Goal: Task Accomplishment & Management: Use online tool/utility

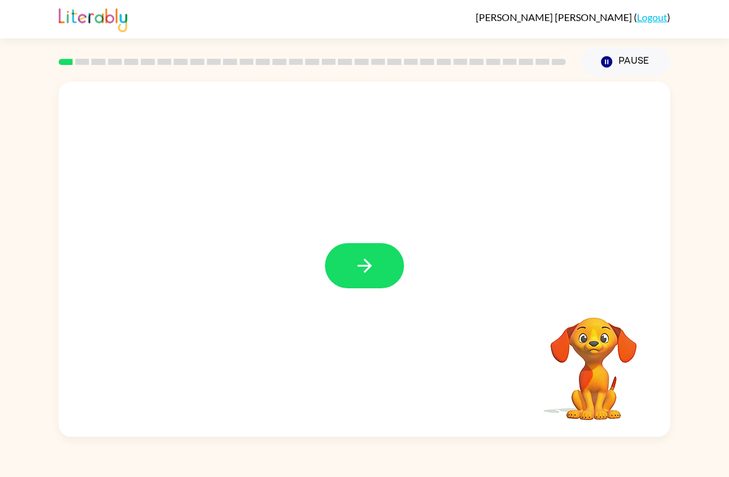
click at [357, 273] on icon "button" at bounding box center [365, 266] width 22 height 22
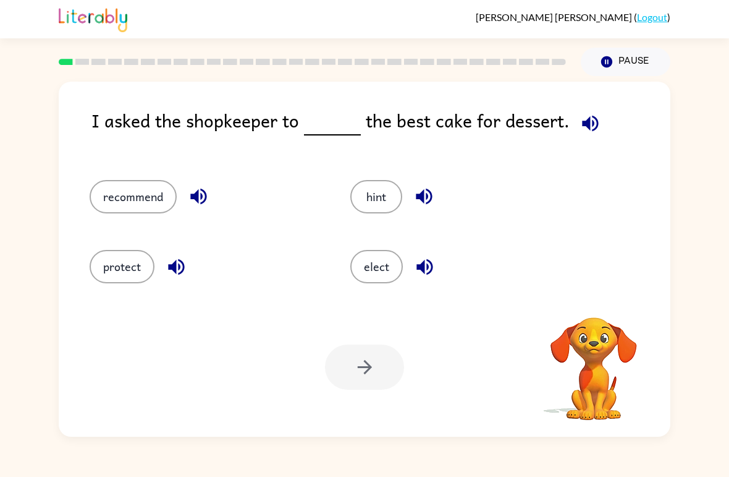
click at [583, 345] on video "Your browser must support playing .mp4 files to use Literably. Please try using…" at bounding box center [594, 360] width 124 height 124
click at [575, 317] on video "Your browser must support playing .mp4 files to use Literably. Please try using…" at bounding box center [594, 360] width 124 height 124
click at [598, 307] on icon "button" at bounding box center [594, 301] width 18 height 18
click at [150, 205] on button "recommend" at bounding box center [133, 196] width 87 height 33
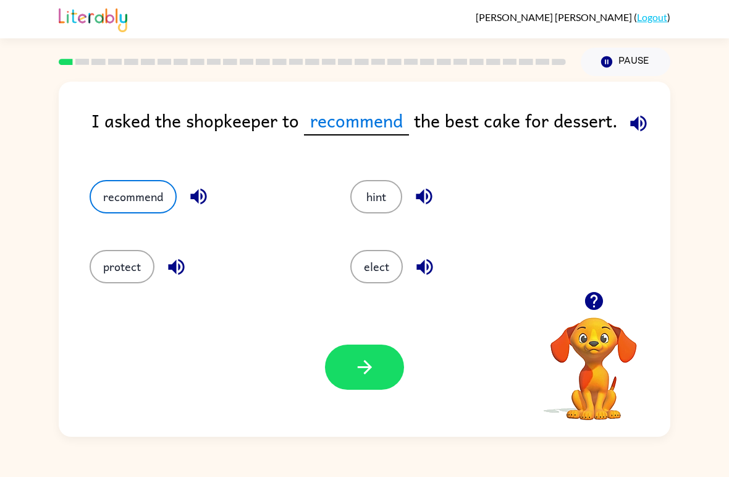
click at [371, 260] on button "elect" at bounding box center [376, 266] width 53 height 33
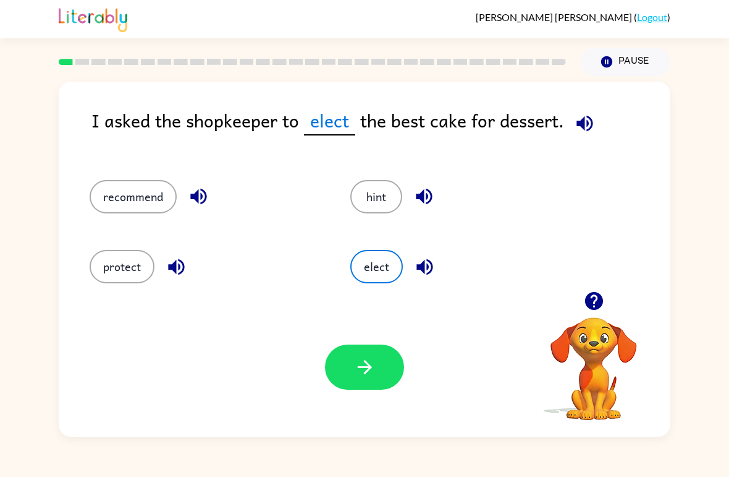
click at [138, 271] on button "protect" at bounding box center [122, 266] width 65 height 33
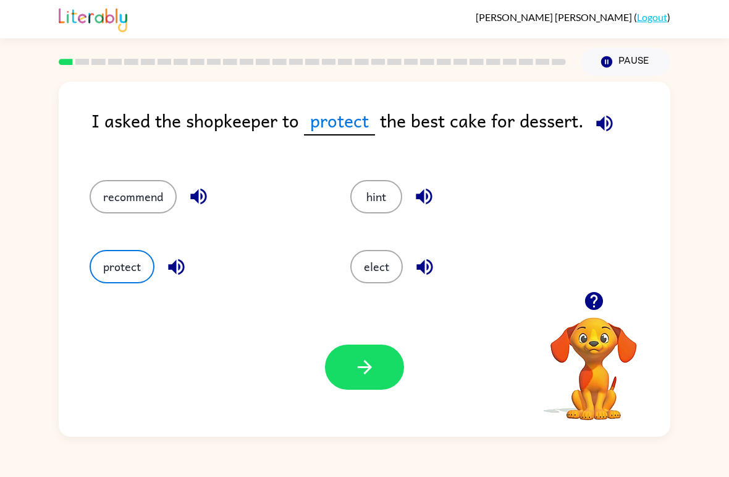
click at [146, 213] on button "recommend" at bounding box center [133, 196] width 87 height 33
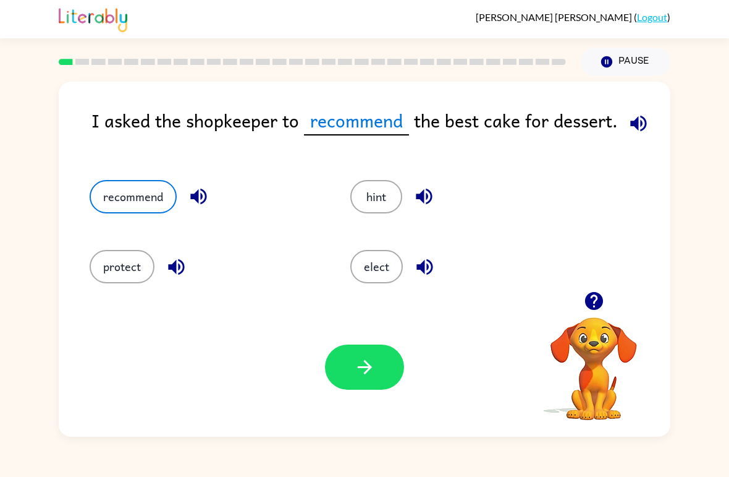
click at [100, 221] on div "recommend" at bounding box center [196, 191] width 261 height 70
click at [376, 195] on button "hint" at bounding box center [376, 196] width 52 height 33
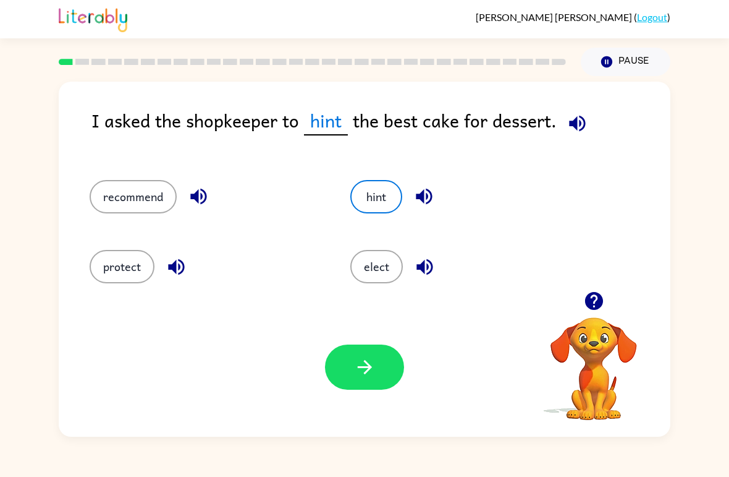
click at [386, 378] on button "button" at bounding box center [364, 366] width 79 height 45
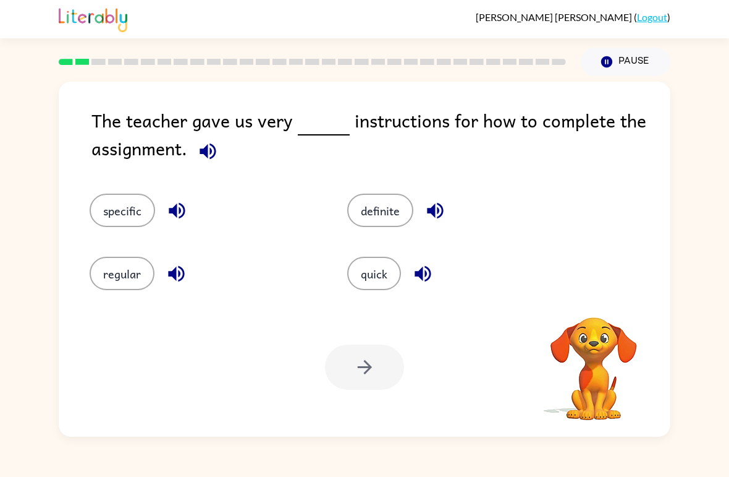
click at [204, 157] on icon "button" at bounding box center [208, 151] width 22 height 22
click at [215, 145] on icon "button" at bounding box center [208, 151] width 22 height 22
click at [203, 155] on icon "button" at bounding box center [208, 151] width 16 height 16
click at [200, 150] on icon "button" at bounding box center [208, 151] width 22 height 22
click at [206, 143] on icon "button" at bounding box center [208, 151] width 22 height 22
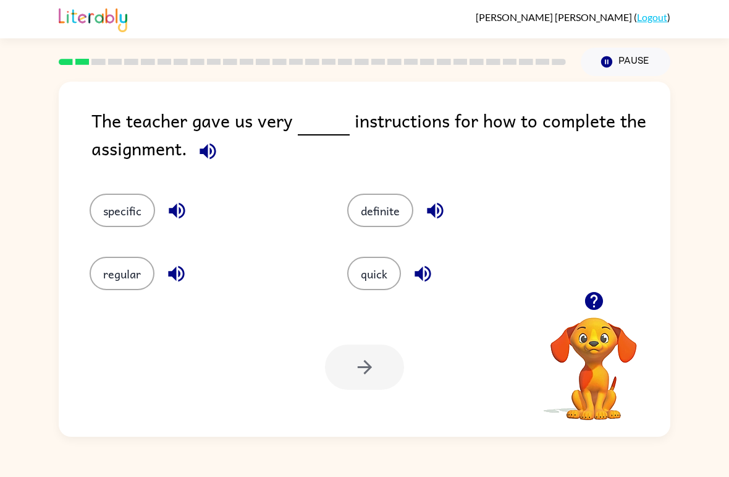
click at [129, 211] on button "specific" at bounding box center [123, 209] width 66 height 33
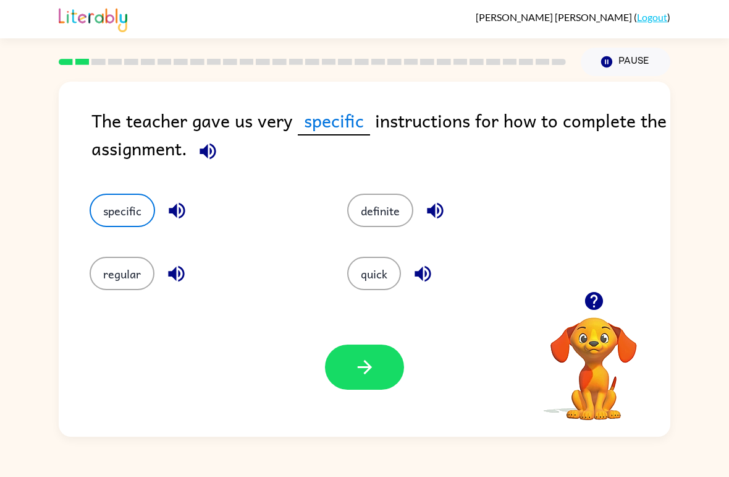
click at [108, 282] on button "regular" at bounding box center [122, 272] width 65 height 33
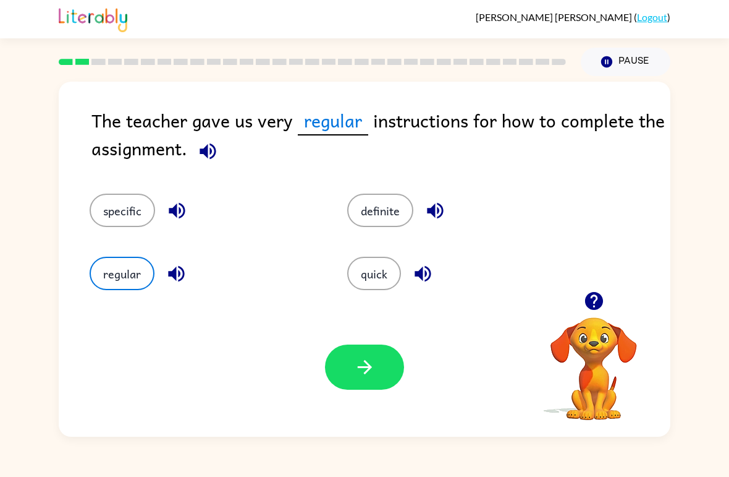
click at [373, 201] on button "definite" at bounding box center [380, 209] width 66 height 33
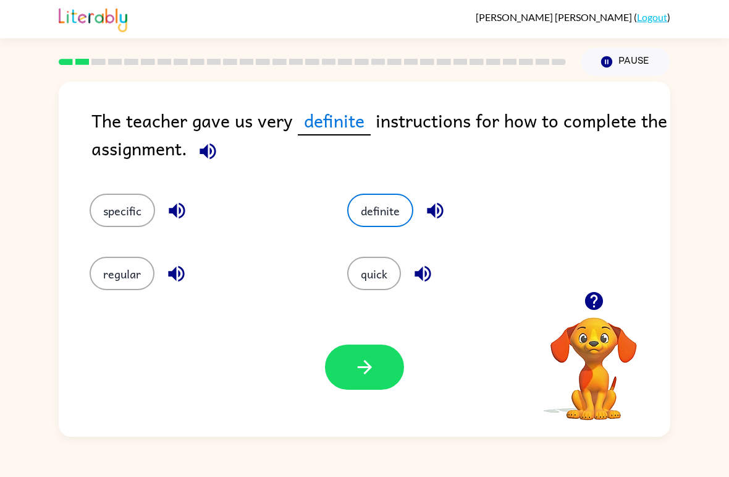
click at [363, 268] on button "quick" at bounding box center [374, 272] width 54 height 33
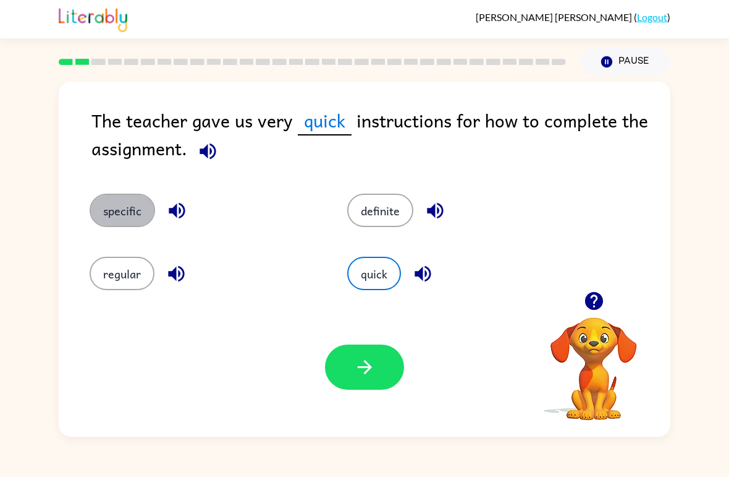
click at [131, 214] on button "specific" at bounding box center [123, 209] width 66 height 33
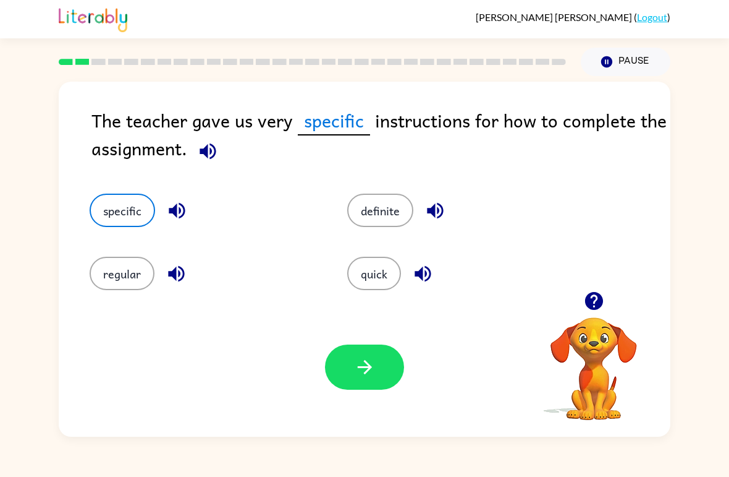
click at [378, 365] on button "button" at bounding box center [364, 366] width 79 height 45
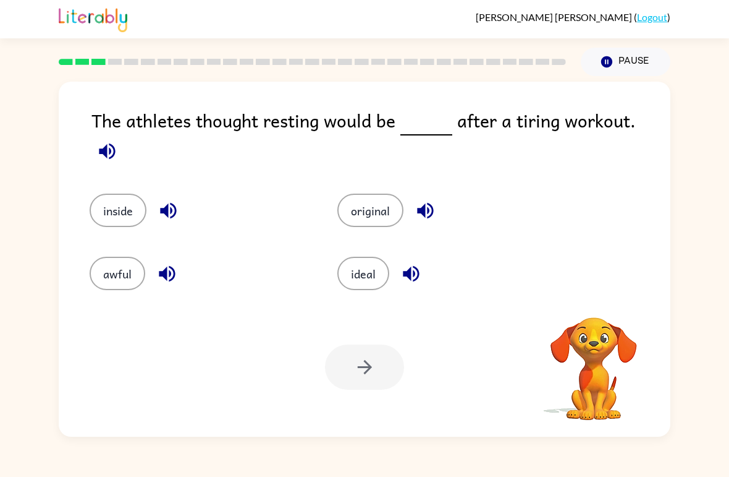
click at [115, 143] on icon "button" at bounding box center [107, 151] width 16 height 16
click at [118, 140] on icon "button" at bounding box center [107, 151] width 22 height 22
click at [115, 143] on icon "button" at bounding box center [107, 151] width 16 height 16
click at [116, 204] on button "inside" at bounding box center [118, 209] width 57 height 33
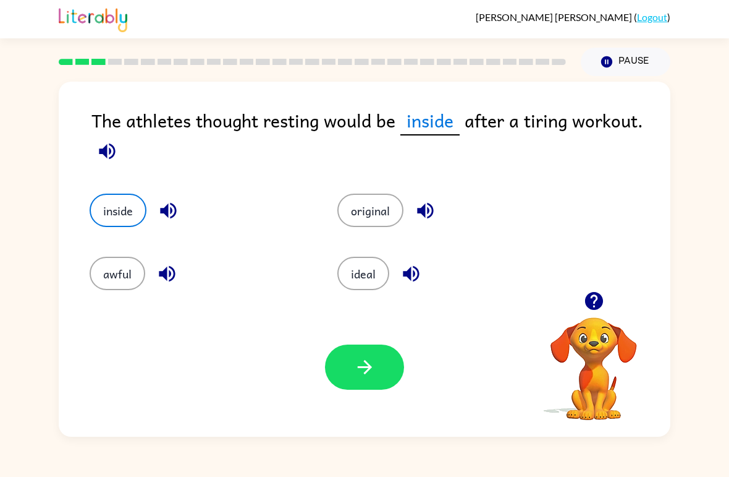
click at [354, 285] on button "ideal" at bounding box center [363, 272] width 52 height 33
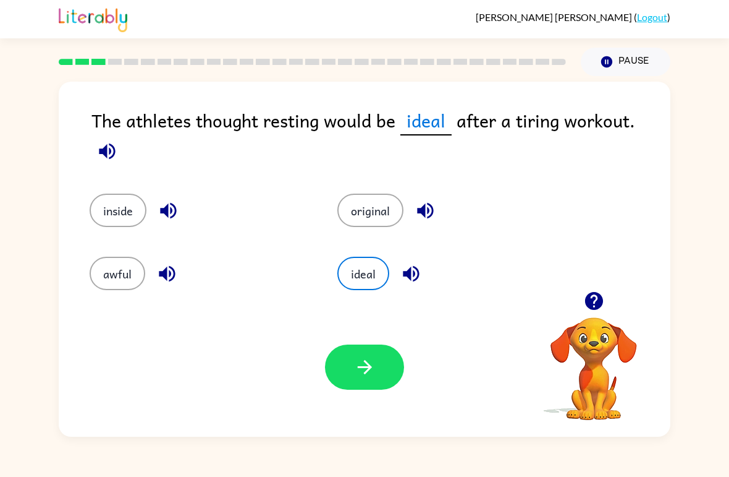
click at [375, 201] on button "original" at bounding box center [370, 209] width 66 height 33
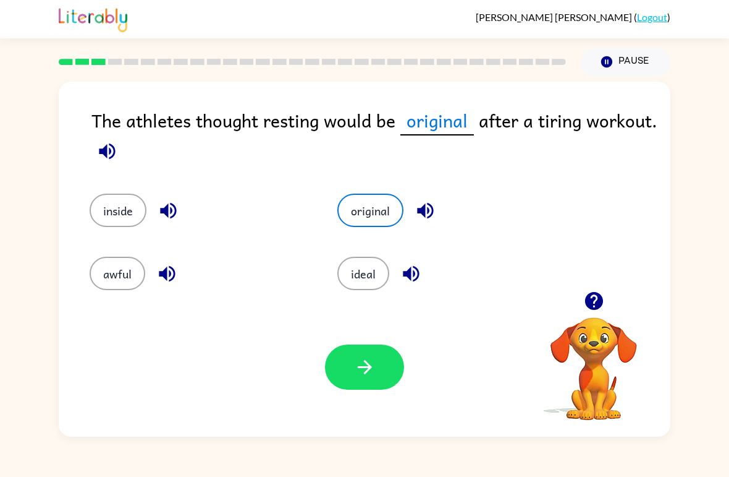
click at [119, 282] on button "awful" at bounding box center [118, 272] width 56 height 33
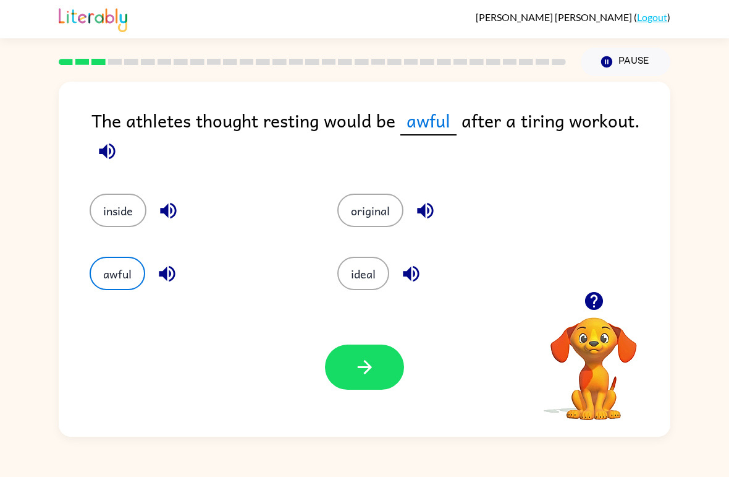
click at [376, 377] on button "button" at bounding box center [364, 366] width 79 height 45
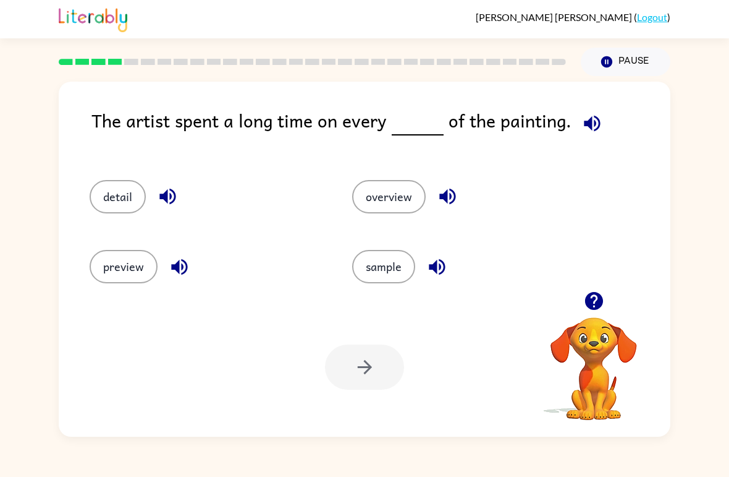
click at [587, 135] on button "button" at bounding box center [593, 124] width 32 height 32
click at [587, 134] on icon "button" at bounding box center [593, 123] width 22 height 22
click at [593, 122] on icon "button" at bounding box center [592, 123] width 16 height 16
click at [377, 274] on button "sample" at bounding box center [383, 266] width 63 height 33
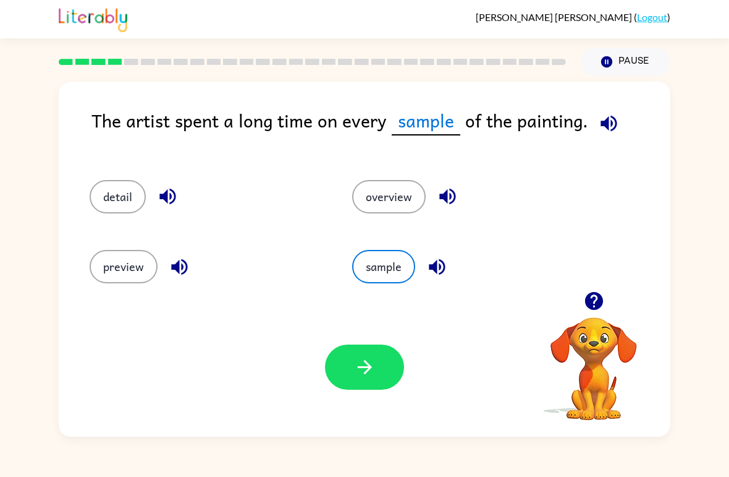
click at [119, 193] on button "detail" at bounding box center [118, 196] width 56 height 33
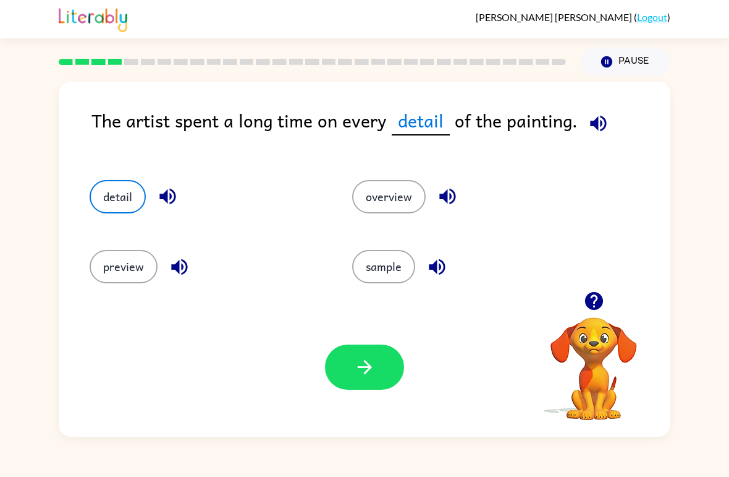
click at [372, 370] on icon "button" at bounding box center [365, 367] width 22 height 22
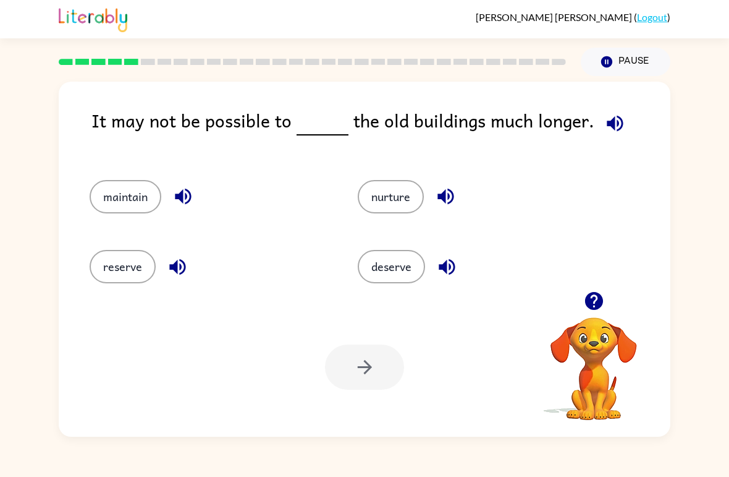
click at [130, 258] on button "reserve" at bounding box center [123, 266] width 66 height 33
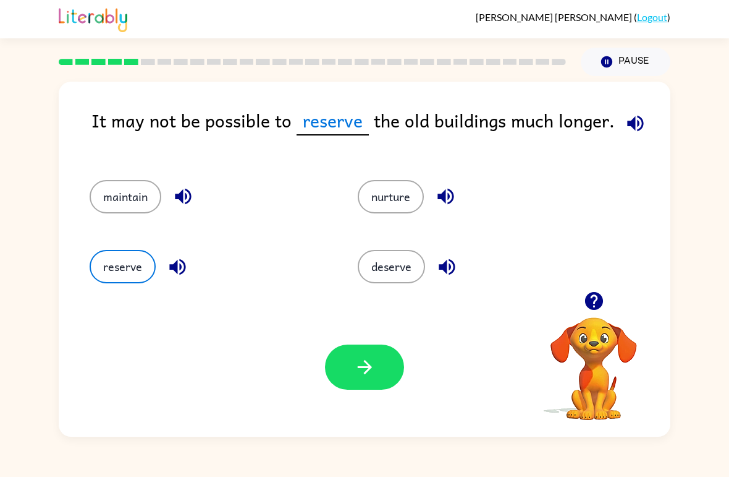
click at [140, 213] on button "maintain" at bounding box center [126, 196] width 72 height 33
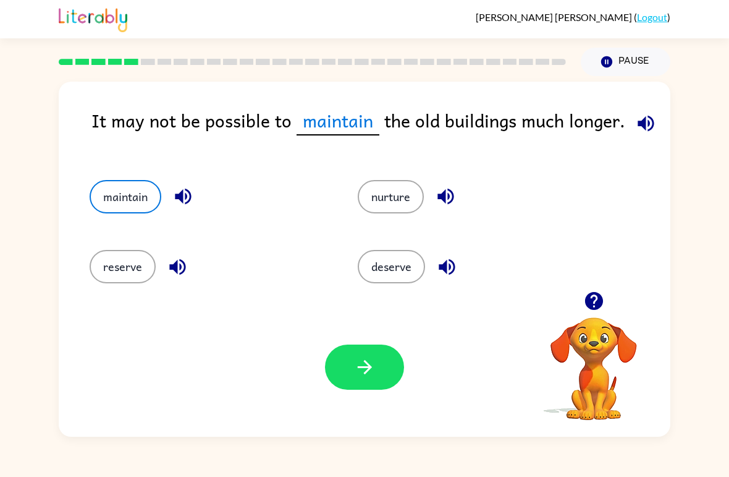
click at [141, 191] on button "maintain" at bounding box center [126, 196] width 72 height 33
click at [370, 365] on icon "button" at bounding box center [365, 367] width 22 height 22
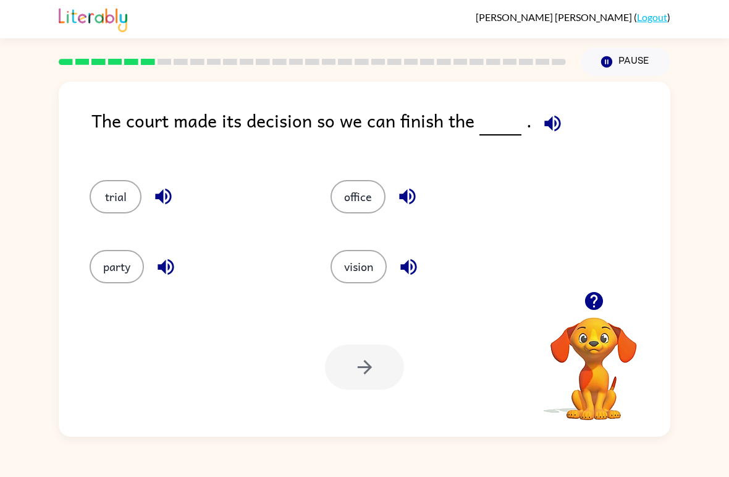
click at [548, 120] on icon "button" at bounding box center [552, 123] width 16 height 16
click at [116, 201] on button "trial" at bounding box center [116, 196] width 52 height 33
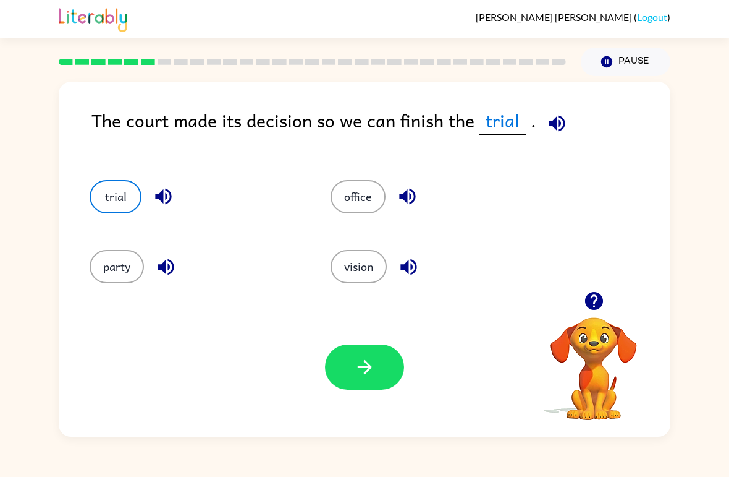
click at [148, 260] on div "party" at bounding box center [196, 266] width 213 height 33
click at [118, 265] on button "party" at bounding box center [117, 266] width 54 height 33
click at [396, 175] on div "office" at bounding box center [427, 191] width 241 height 70
click at [370, 185] on button "office" at bounding box center [358, 196] width 55 height 33
click at [354, 260] on button "vision" at bounding box center [359, 266] width 56 height 33
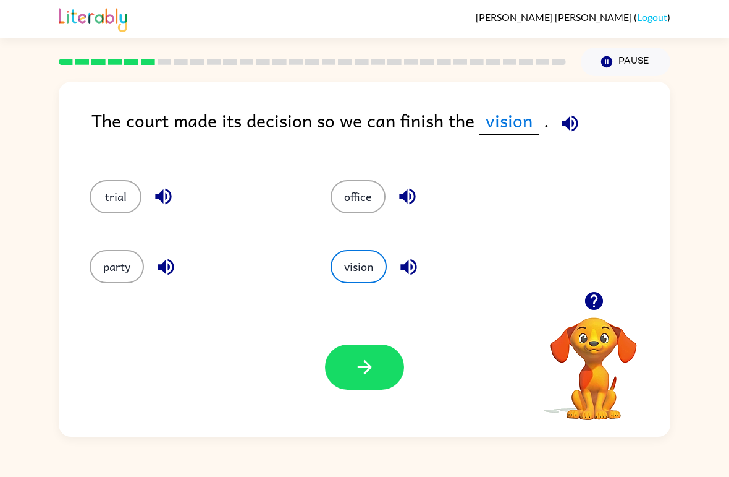
click at [111, 192] on button "trial" at bounding box center [116, 196] width 52 height 33
click at [372, 366] on icon "button" at bounding box center [365, 367] width 22 height 22
click at [372, 366] on div at bounding box center [364, 366] width 79 height 45
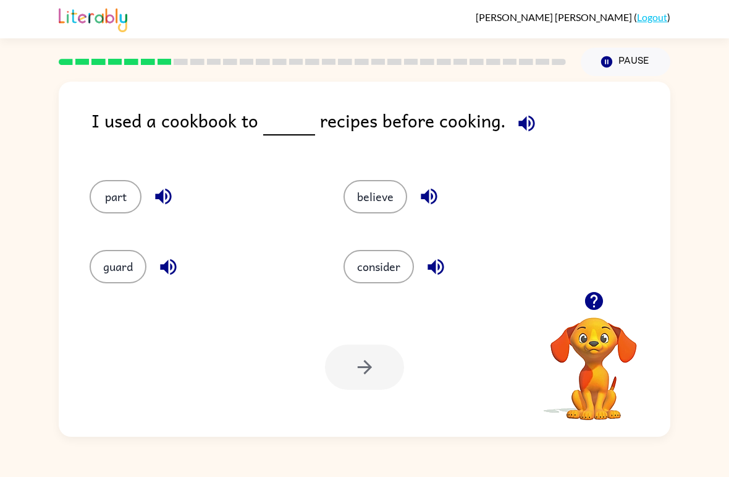
click at [118, 260] on button "guard" at bounding box center [118, 266] width 57 height 33
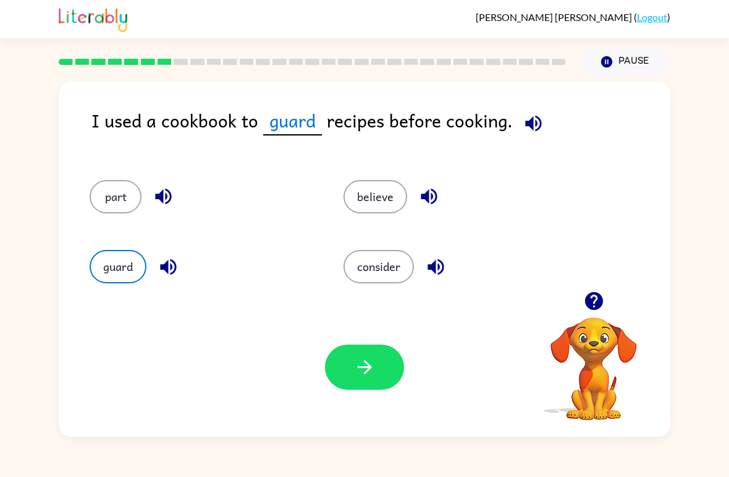
click at [124, 197] on button "part" at bounding box center [116, 196] width 52 height 33
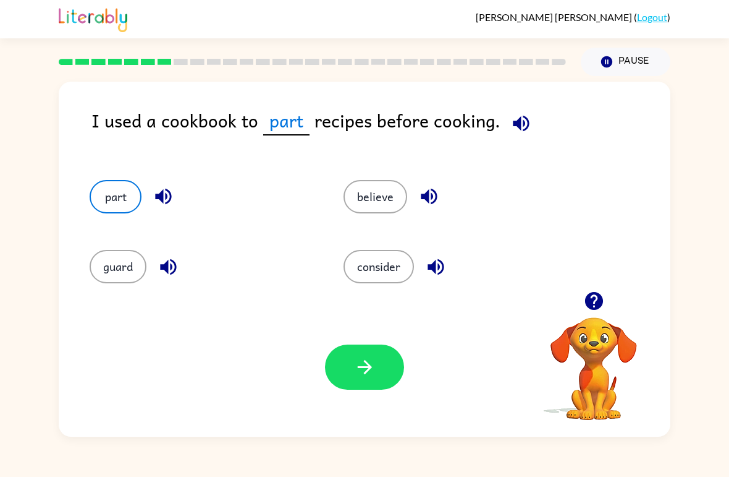
click at [382, 198] on button "believe" at bounding box center [376, 196] width 64 height 33
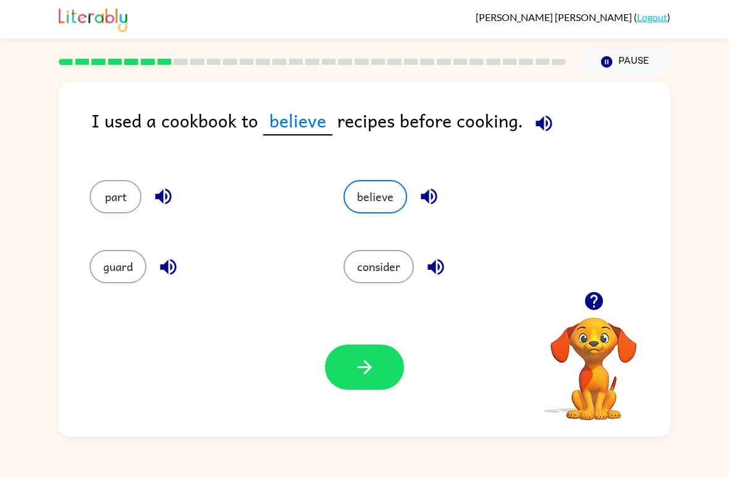
click at [143, 273] on button "guard" at bounding box center [118, 266] width 57 height 33
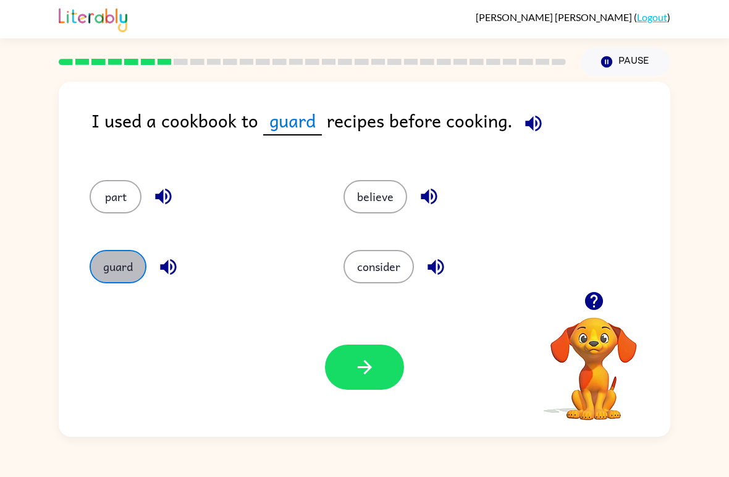
click at [145, 274] on div "guard" at bounding box center [203, 266] width 226 height 33
click at [114, 200] on button "part" at bounding box center [116, 196] width 52 height 33
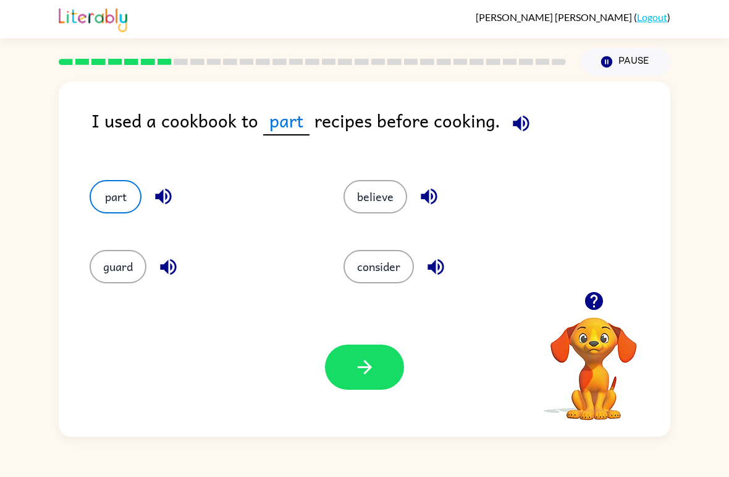
click at [379, 244] on div "consider" at bounding box center [447, 261] width 254 height 70
click at [368, 254] on button "consider" at bounding box center [379, 266] width 70 height 33
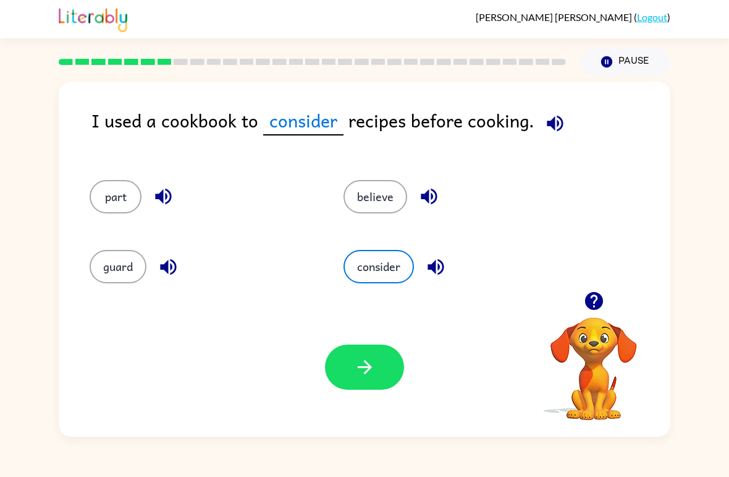
click at [368, 367] on icon "button" at bounding box center [364, 367] width 14 height 14
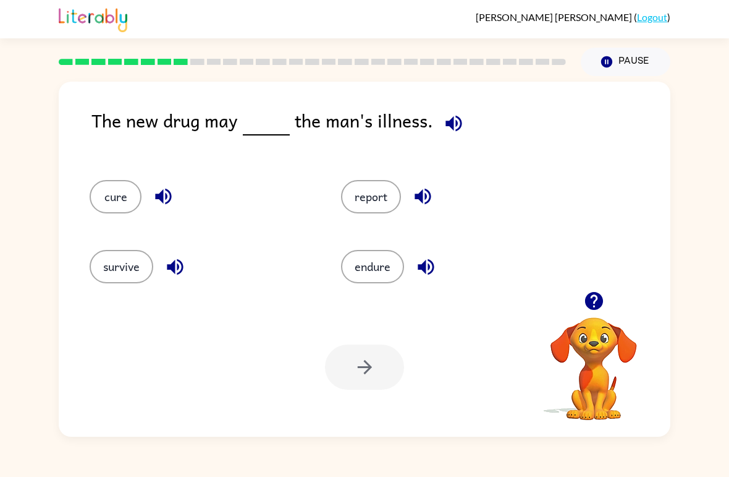
click at [119, 241] on div "survive" at bounding box center [192, 261] width 252 height 70
click at [131, 206] on button "cure" at bounding box center [116, 196] width 52 height 33
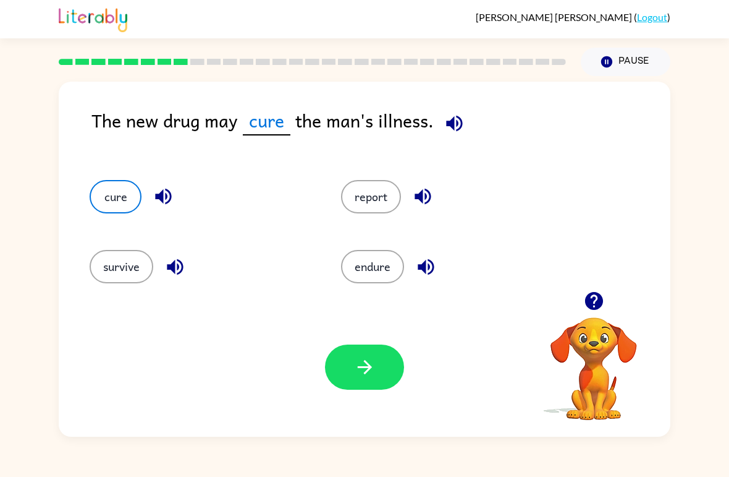
click at [349, 377] on button "button" at bounding box center [364, 366] width 79 height 45
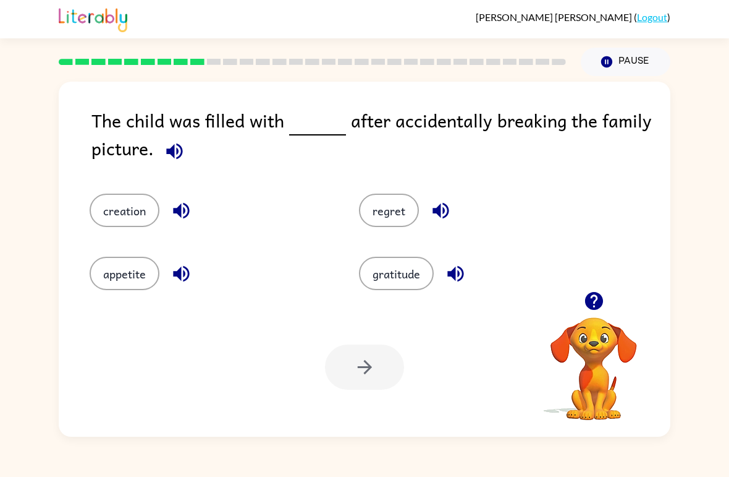
click at [108, 210] on button "creation" at bounding box center [125, 209] width 70 height 33
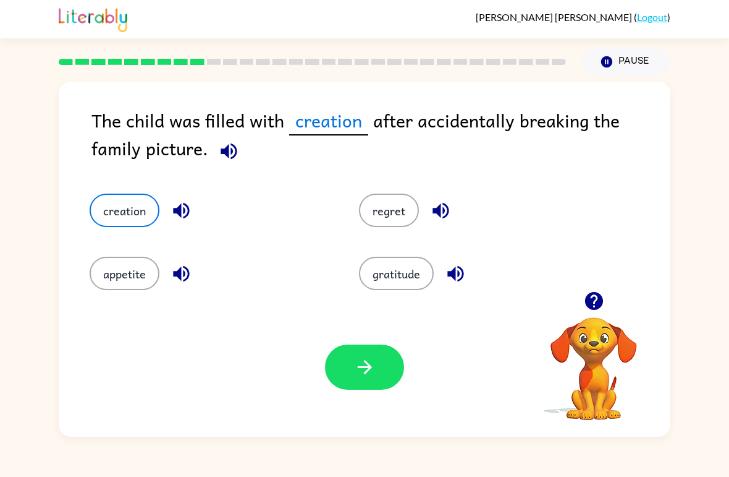
click at [403, 273] on button "gratitude" at bounding box center [396, 272] width 75 height 33
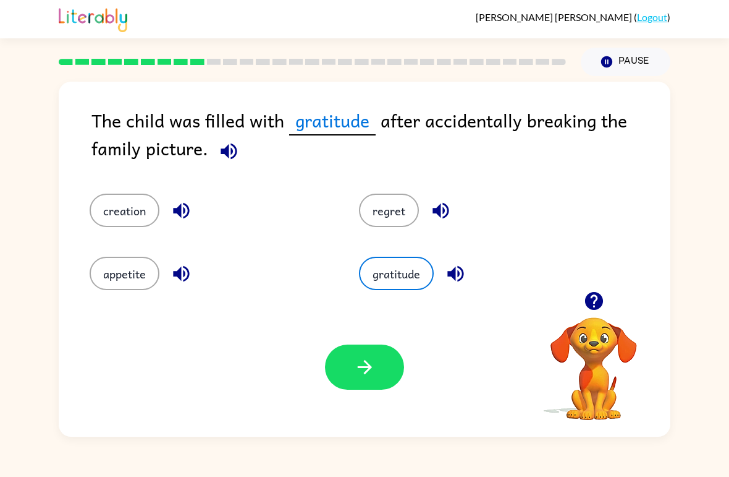
click at [413, 205] on button "regret" at bounding box center [389, 209] width 60 height 33
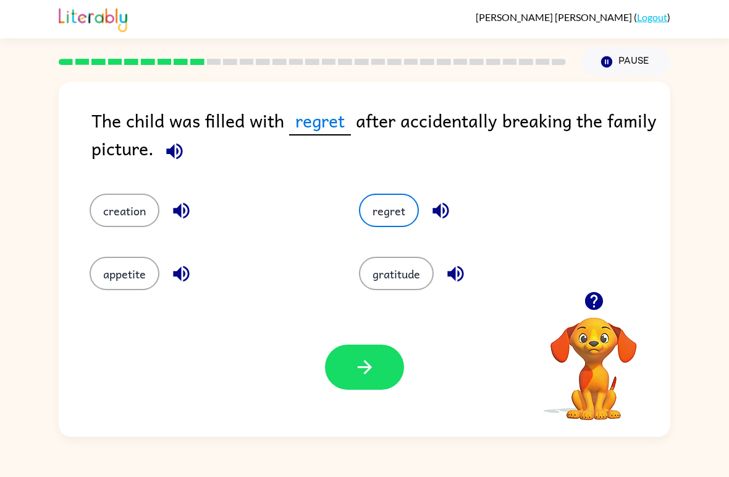
click at [114, 281] on button "appetite" at bounding box center [125, 272] width 70 height 33
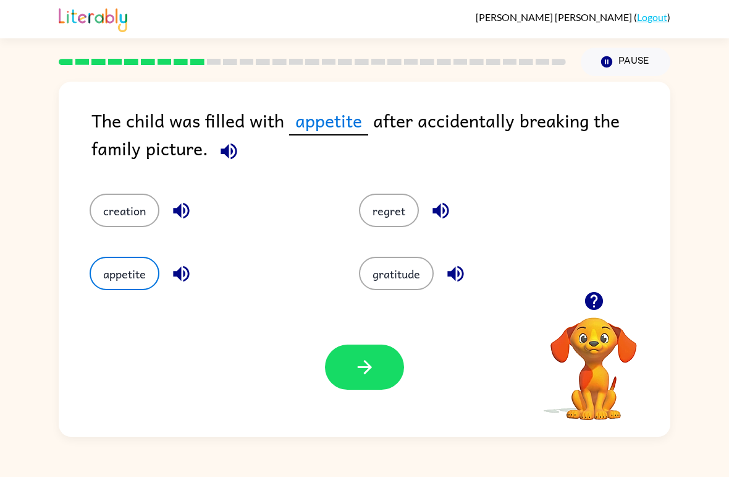
click at [379, 219] on button "regret" at bounding box center [389, 209] width 60 height 33
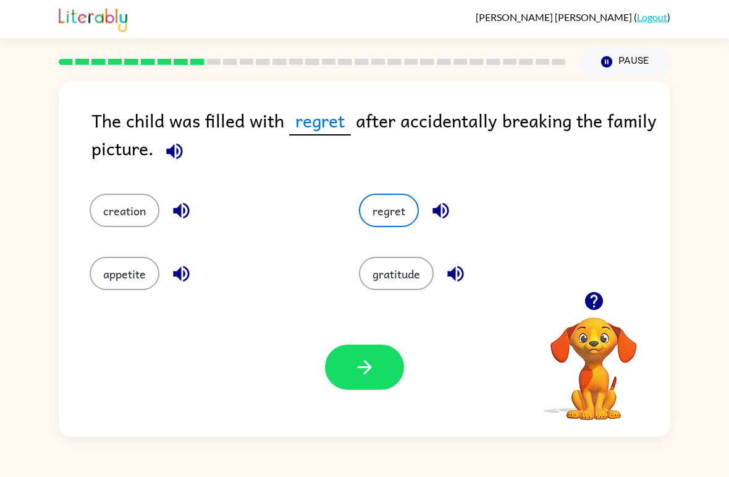
click at [373, 363] on icon "button" at bounding box center [365, 367] width 22 height 22
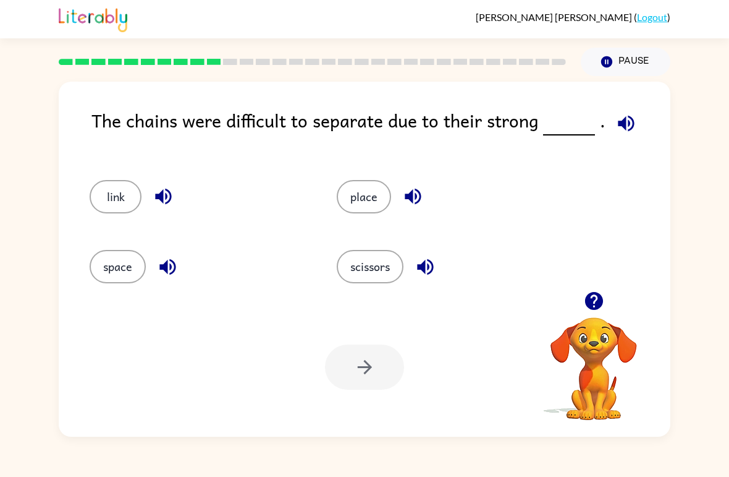
click at [119, 269] on button "space" at bounding box center [118, 266] width 56 height 33
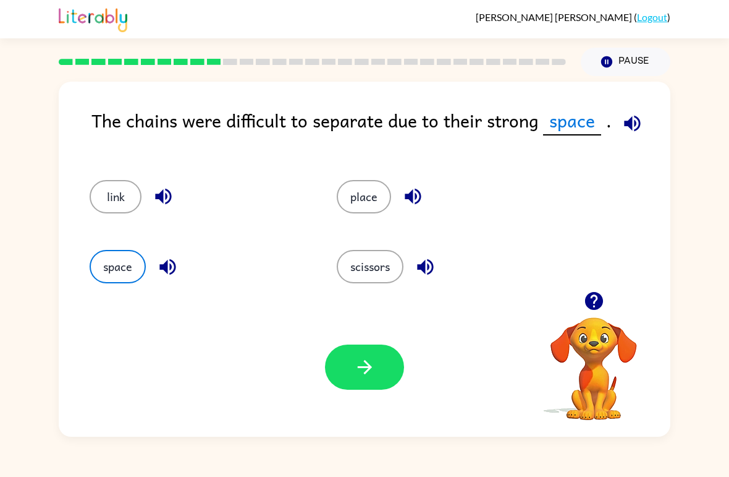
click at [363, 389] on button "button" at bounding box center [364, 366] width 79 height 45
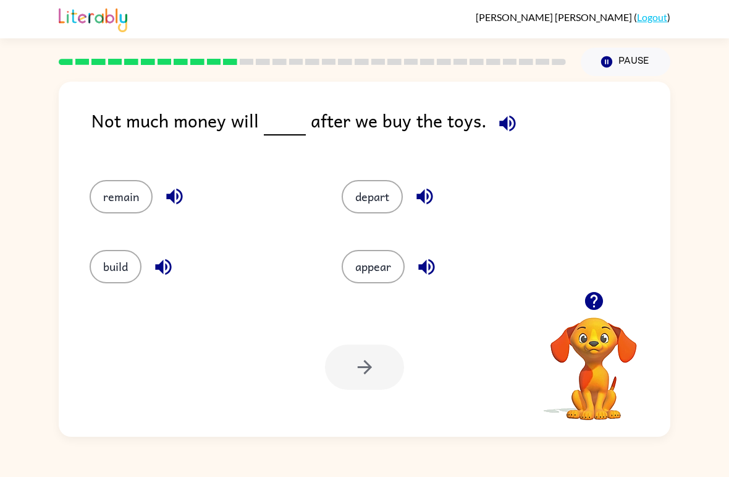
click at [105, 203] on button "remain" at bounding box center [121, 196] width 63 height 33
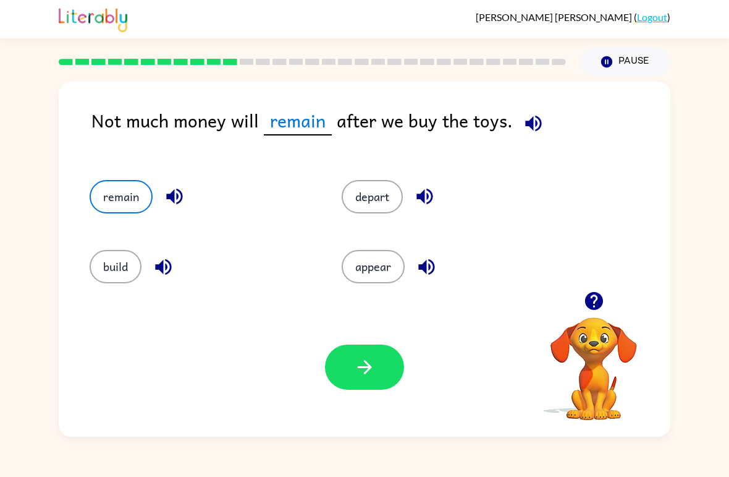
click at [368, 362] on icon "button" at bounding box center [365, 367] width 22 height 22
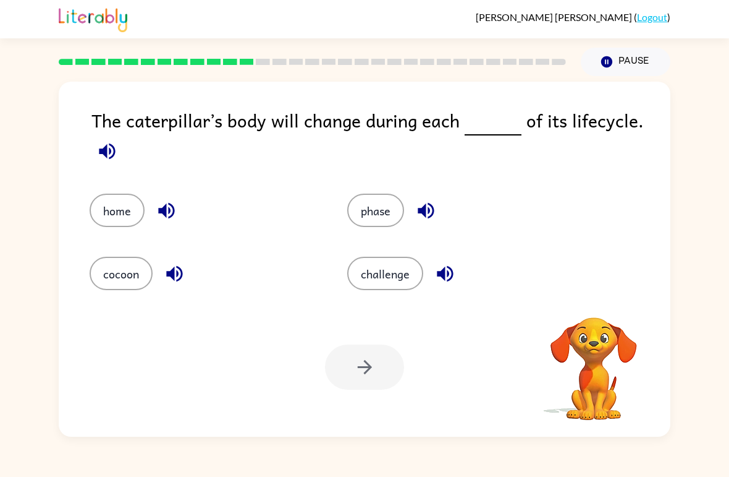
click at [337, 374] on div at bounding box center [364, 366] width 79 height 45
click at [341, 242] on div "challenge" at bounding box center [453, 264] width 258 height 63
click at [381, 225] on button "phase" at bounding box center [375, 209] width 57 height 33
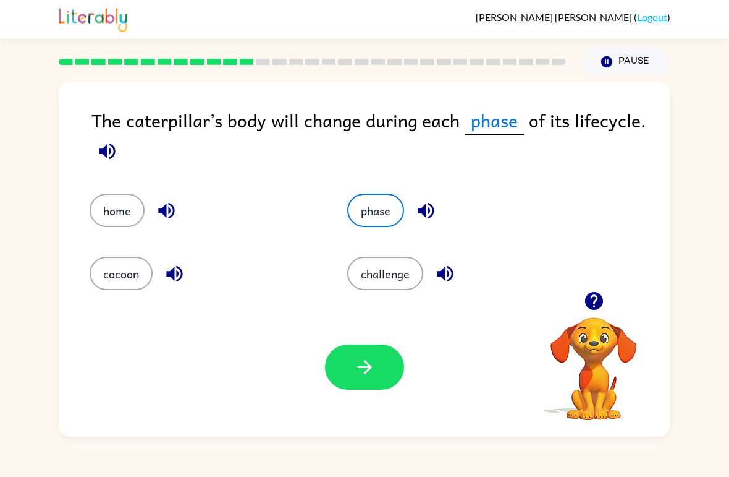
click at [370, 220] on button "phase" at bounding box center [375, 209] width 57 height 33
click at [384, 349] on button "button" at bounding box center [364, 366] width 79 height 45
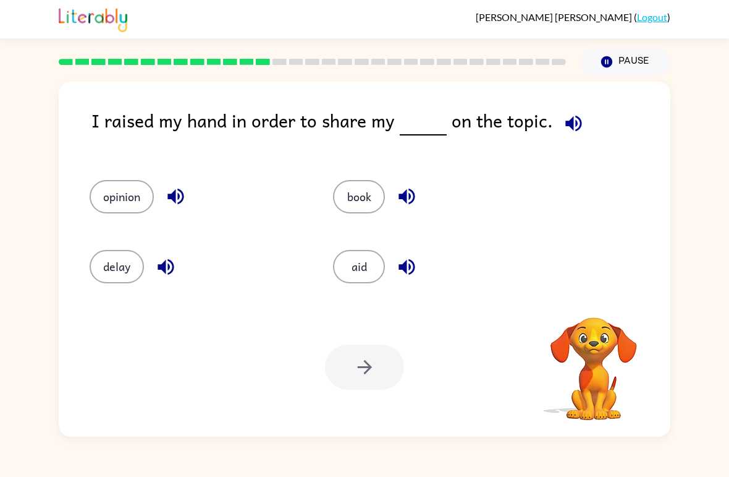
click at [297, 313] on div "Your browser must support playing .mp4 files to use Literably. Please try using…" at bounding box center [365, 366] width 612 height 139
click at [125, 195] on button "opinion" at bounding box center [122, 196] width 64 height 33
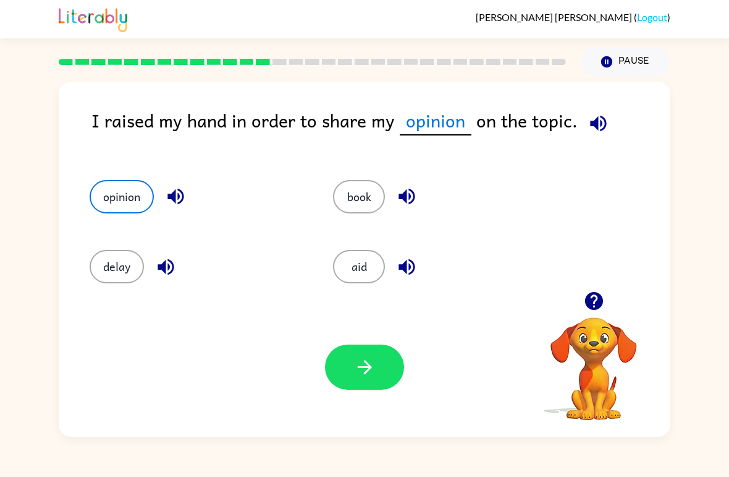
click at [375, 381] on button "button" at bounding box center [364, 366] width 79 height 45
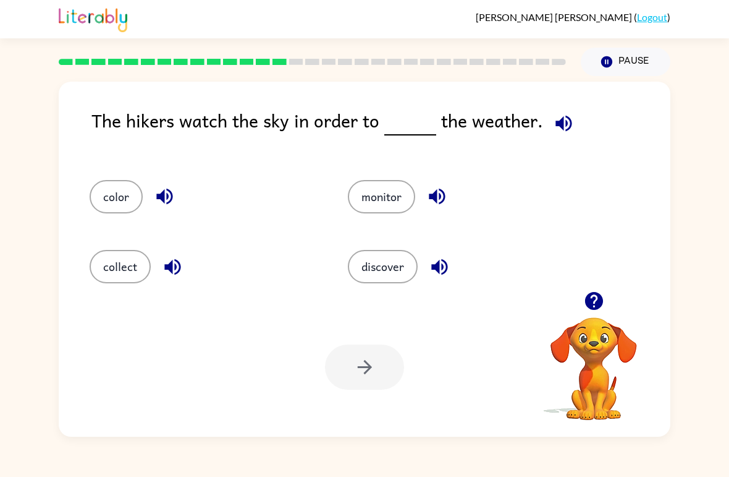
click at [398, 254] on button "discover" at bounding box center [383, 266] width 70 height 33
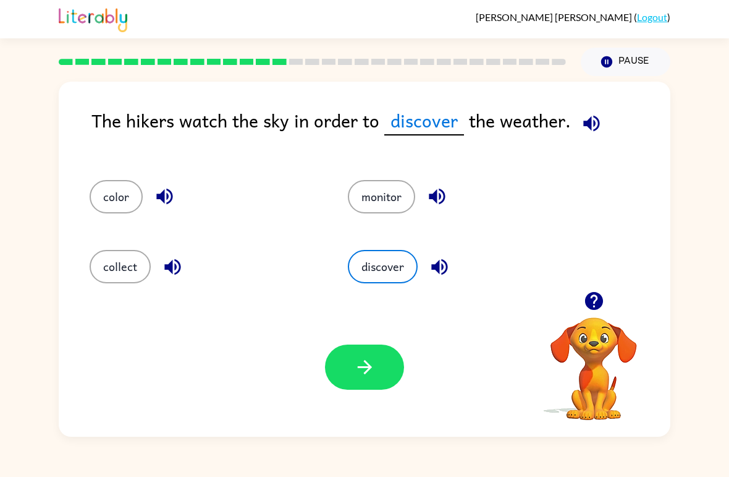
click at [373, 370] on icon "button" at bounding box center [365, 367] width 22 height 22
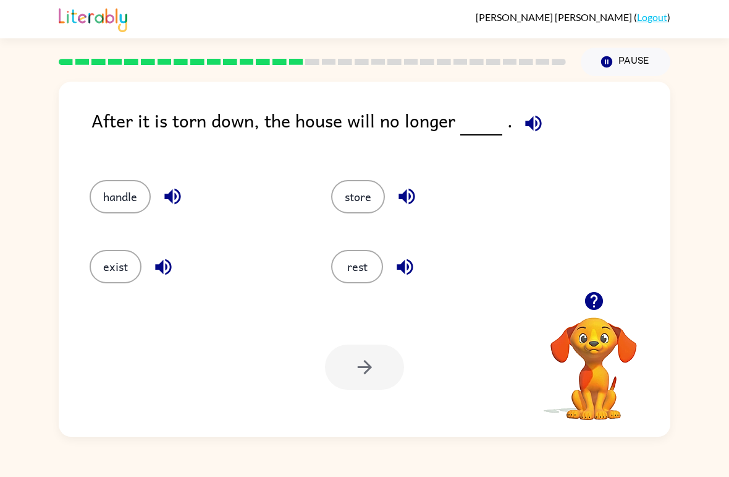
click at [103, 198] on button "handle" at bounding box center [120, 196] width 61 height 33
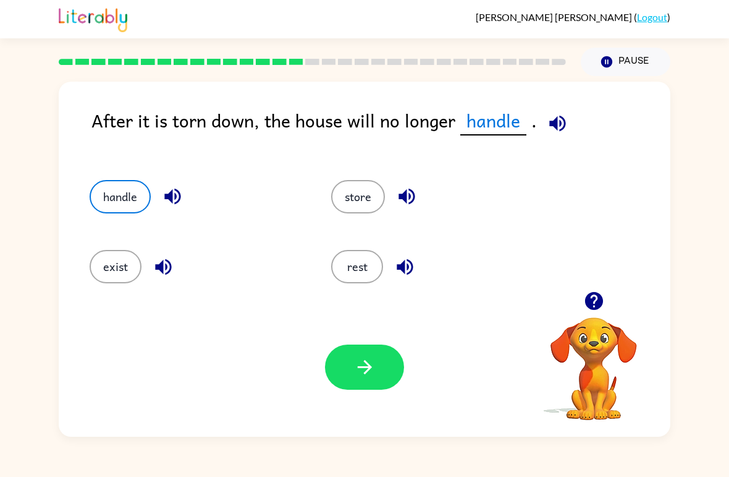
click at [114, 251] on button "exist" at bounding box center [116, 266] width 52 height 33
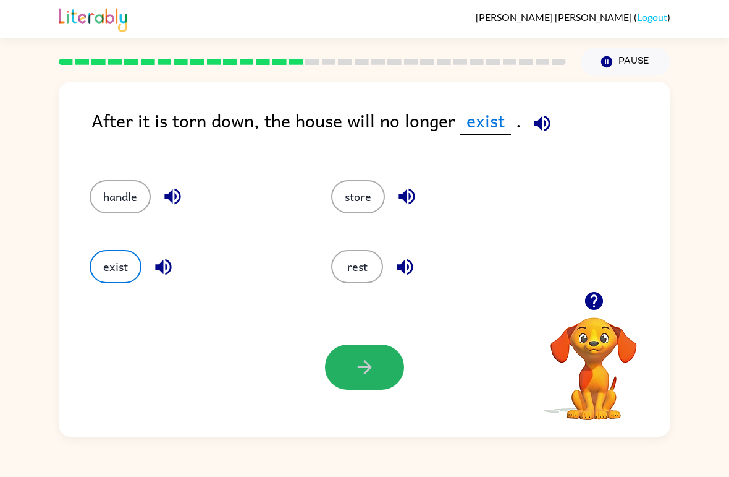
click at [364, 354] on button "button" at bounding box center [364, 366] width 79 height 45
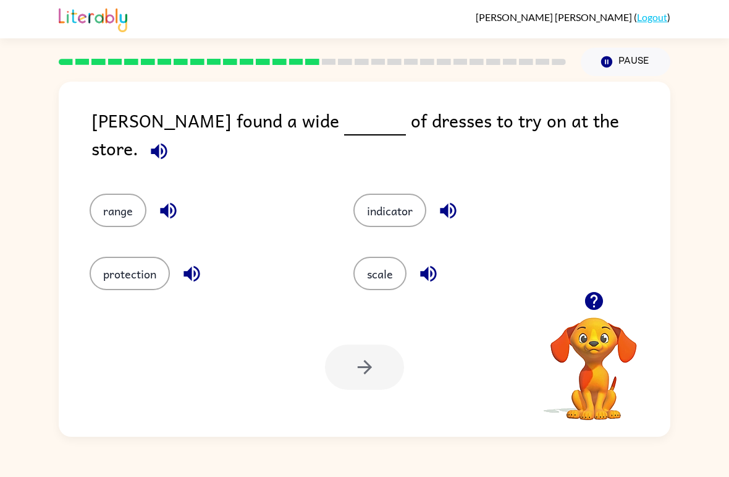
click at [402, 198] on button "indicator" at bounding box center [390, 209] width 73 height 33
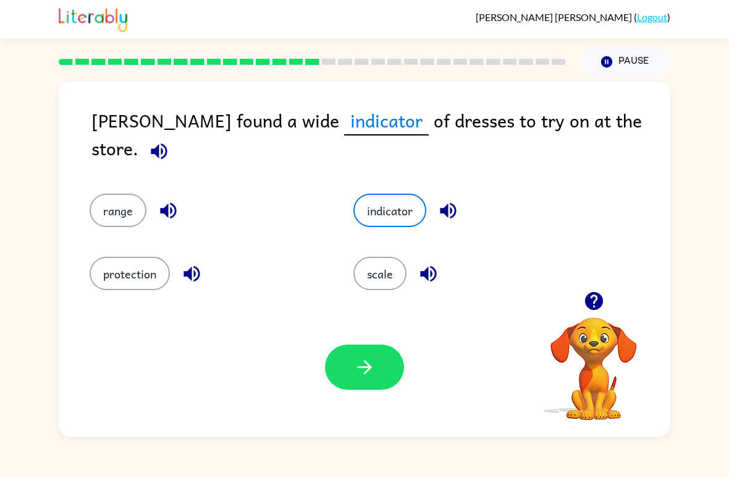
click at [388, 256] on button "scale" at bounding box center [380, 272] width 53 height 33
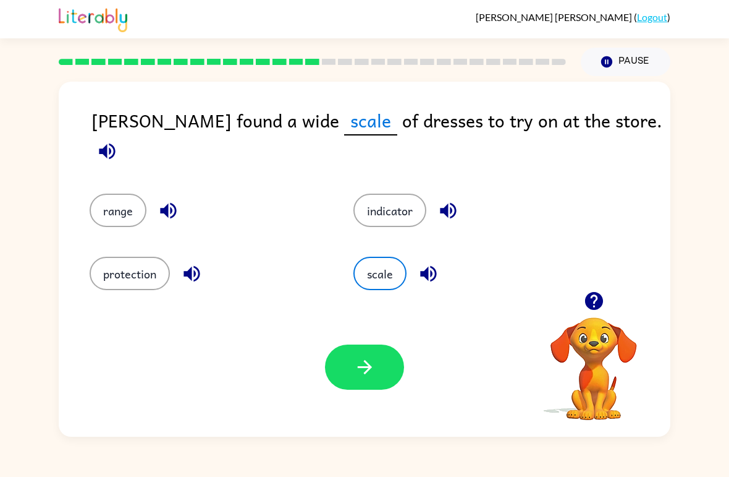
click at [386, 248] on div "scale" at bounding box center [462, 264] width 264 height 63
click at [151, 271] on button "protection" at bounding box center [130, 272] width 80 height 33
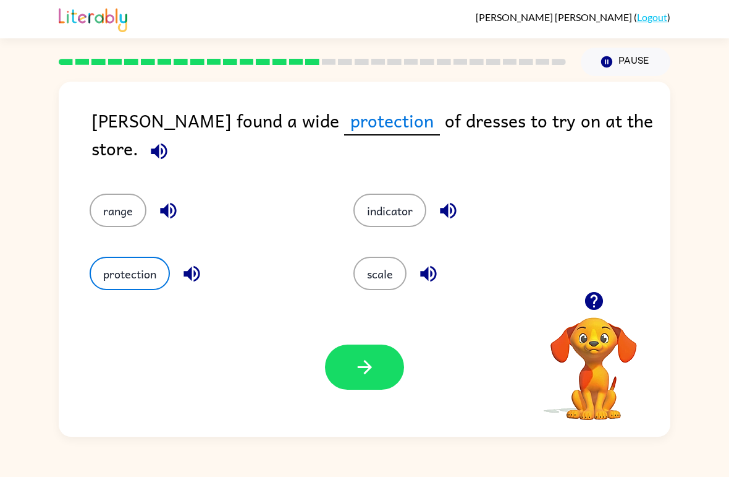
click at [367, 266] on button "scale" at bounding box center [380, 272] width 53 height 33
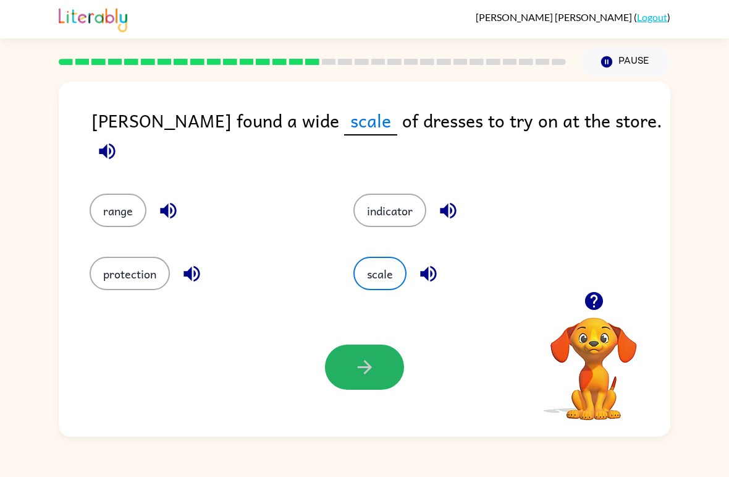
click at [358, 361] on icon "button" at bounding box center [365, 367] width 22 height 22
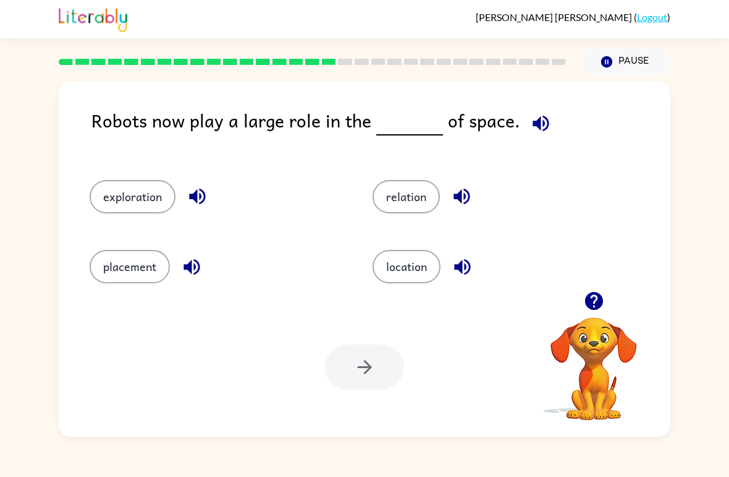
click at [429, 279] on button "location" at bounding box center [407, 266] width 68 height 33
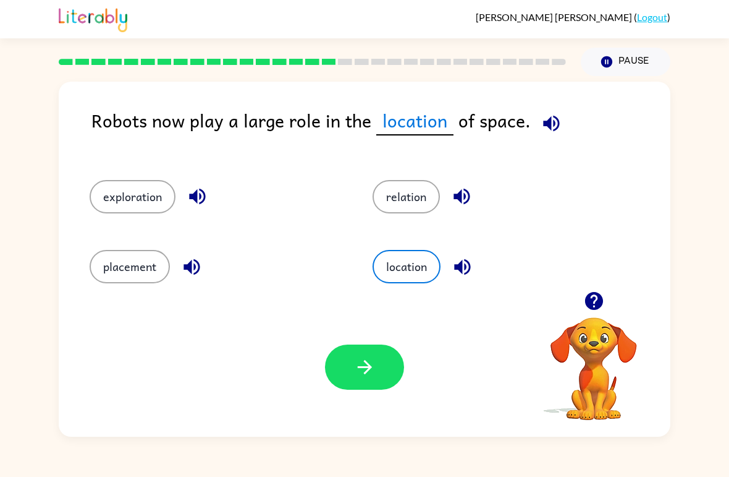
click at [429, 278] on button "location" at bounding box center [407, 266] width 68 height 33
click at [363, 397] on div "Your browser must support playing .mp4 files to use Literably. Please try using…" at bounding box center [365, 366] width 612 height 139
click at [363, 360] on icon "button" at bounding box center [365, 367] width 22 height 22
click at [327, 392] on div "Your browser must support playing .mp4 files to use Literably. Please try using…" at bounding box center [365, 366] width 612 height 139
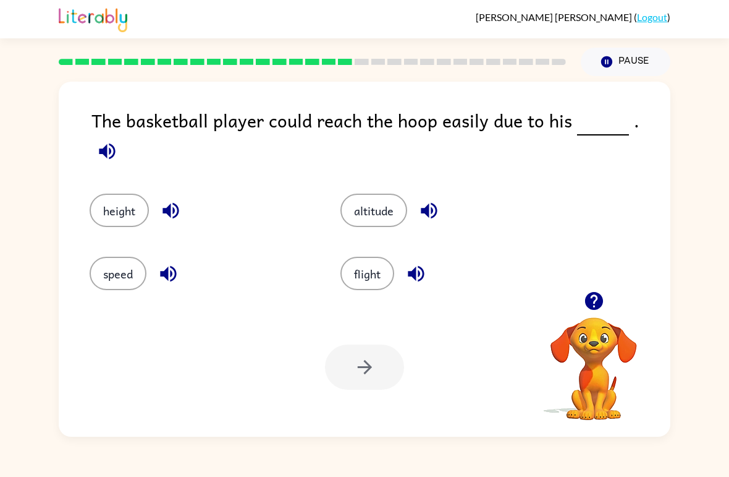
click at [388, 172] on div "altitude" at bounding box center [442, 201] width 251 height 63
click at [101, 282] on button "speed" at bounding box center [118, 272] width 57 height 33
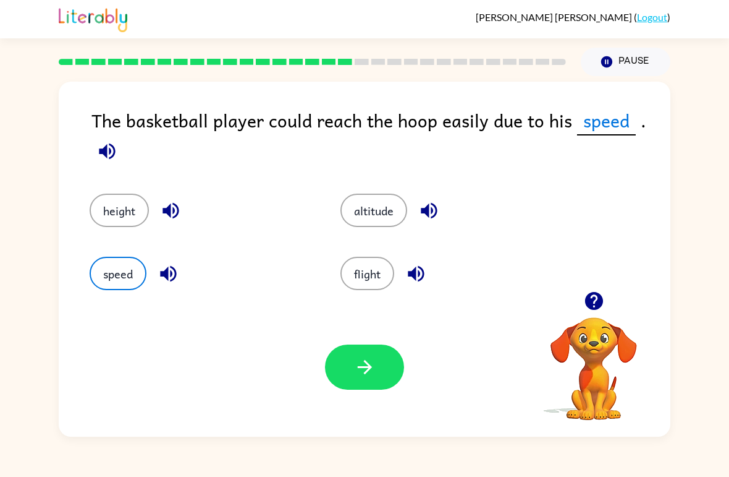
click at [378, 374] on button "button" at bounding box center [364, 366] width 79 height 45
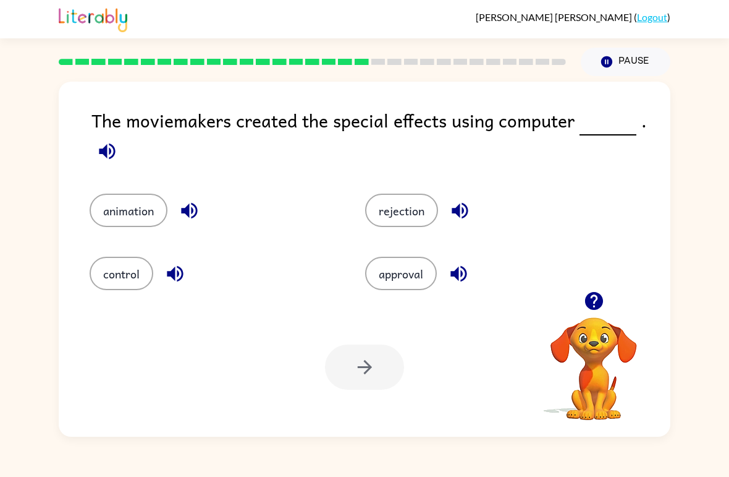
click at [142, 218] on button "animation" at bounding box center [129, 209] width 78 height 33
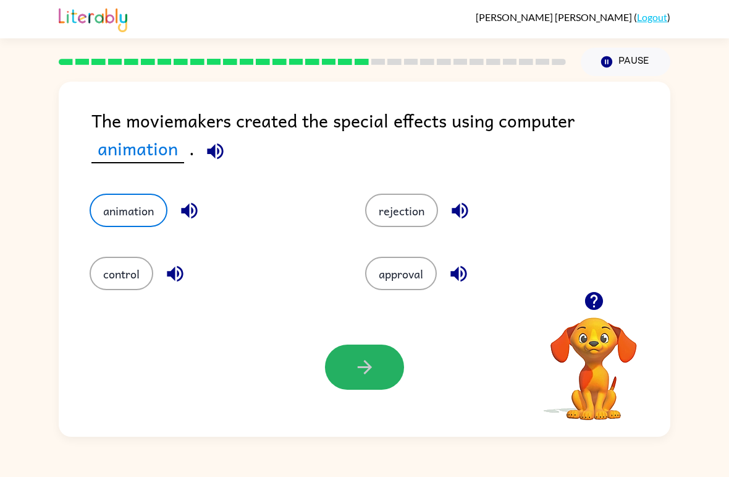
click at [366, 372] on icon "button" at bounding box center [364, 367] width 14 height 14
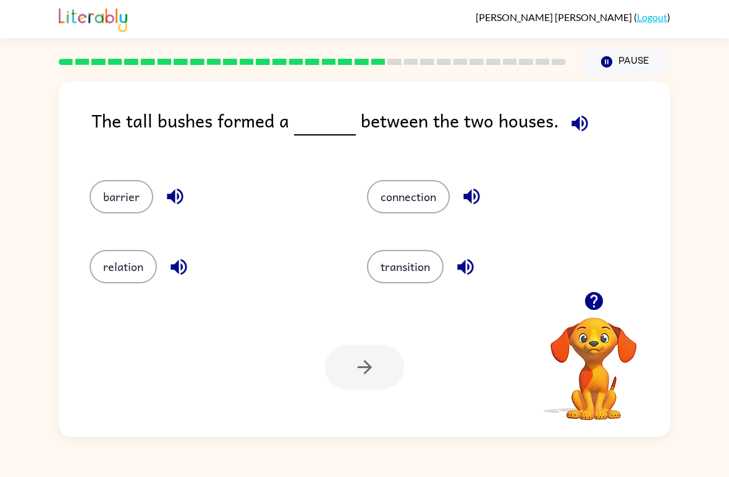
click at [418, 279] on button "transition" at bounding box center [405, 266] width 77 height 33
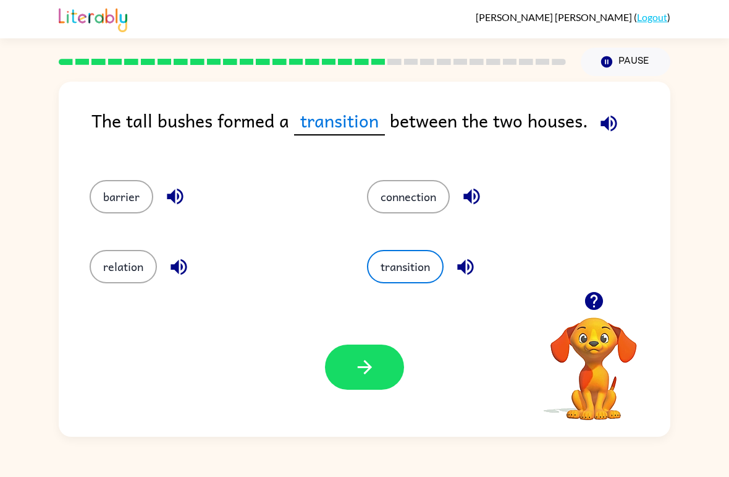
click at [359, 363] on icon "button" at bounding box center [365, 367] width 22 height 22
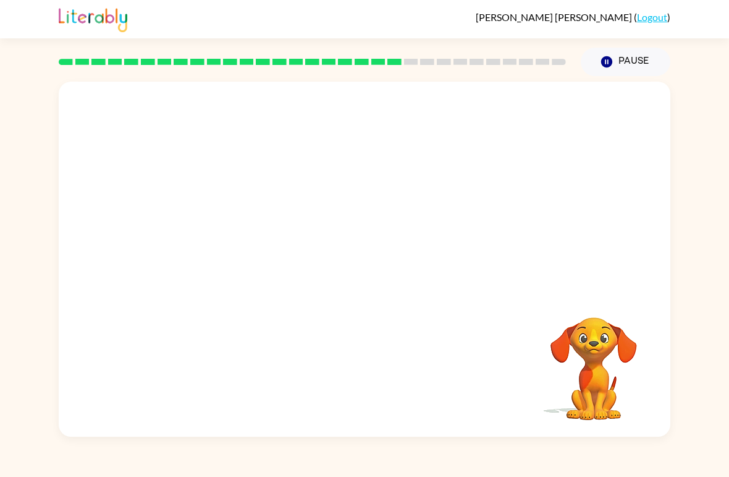
click at [431, 186] on video "Your browser must support playing .mp4 files to use Literably. Please try using…" at bounding box center [365, 187] width 612 height 210
click at [418, 197] on video "Your browser must support playing .mp4 files to use Literably. Please try using…" at bounding box center [365, 187] width 612 height 210
click at [585, 352] on video "Your browser must support playing .mp4 files to use Literably. Please try using…" at bounding box center [594, 360] width 124 height 124
click at [602, 347] on video "Your browser must support playing .mp4 files to use Literably. Please try using…" at bounding box center [594, 360] width 124 height 124
click at [590, 390] on video "Your browser must support playing .mp4 files to use Literably. Please try using…" at bounding box center [594, 360] width 124 height 124
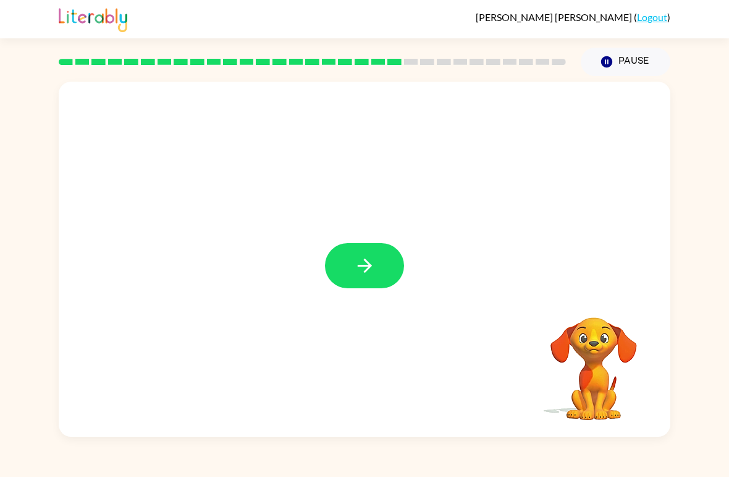
click at [337, 252] on button "button" at bounding box center [364, 265] width 79 height 45
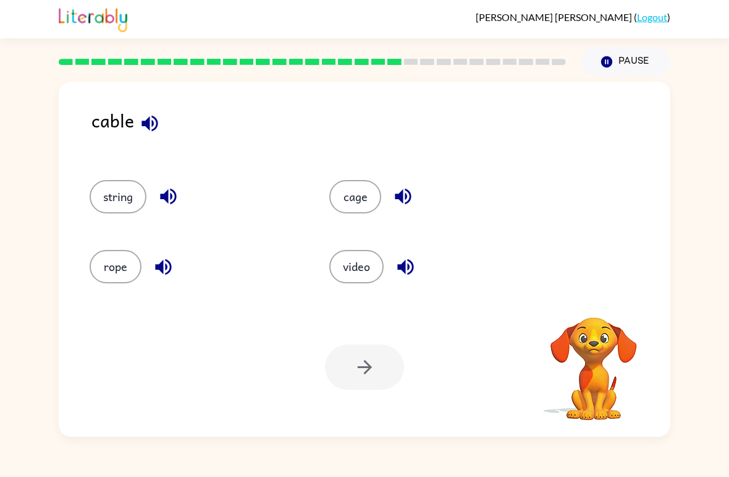
click at [609, 344] on video "Your browser must support playing .mp4 files to use Literably. Please try using…" at bounding box center [594, 360] width 124 height 124
click at [121, 274] on button "rope" at bounding box center [116, 266] width 52 height 33
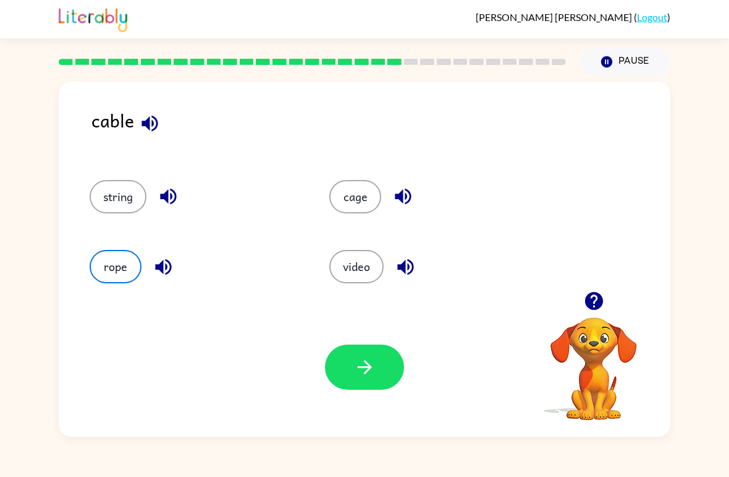
click at [357, 379] on button "button" at bounding box center [364, 366] width 79 height 45
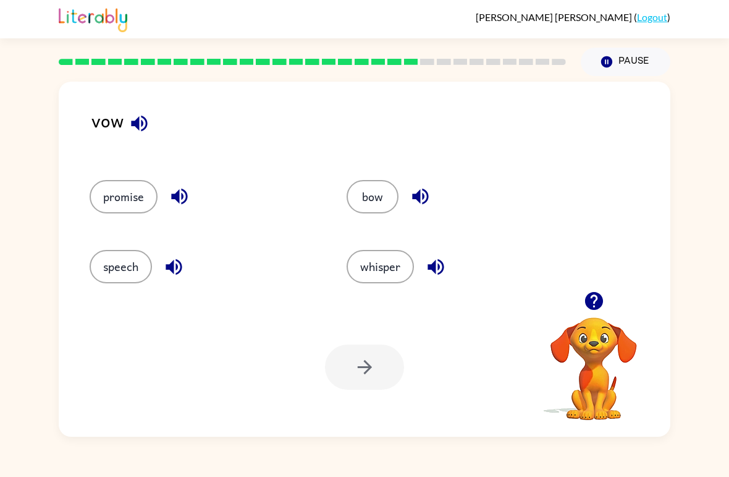
click at [377, 203] on button "bow" at bounding box center [373, 196] width 52 height 33
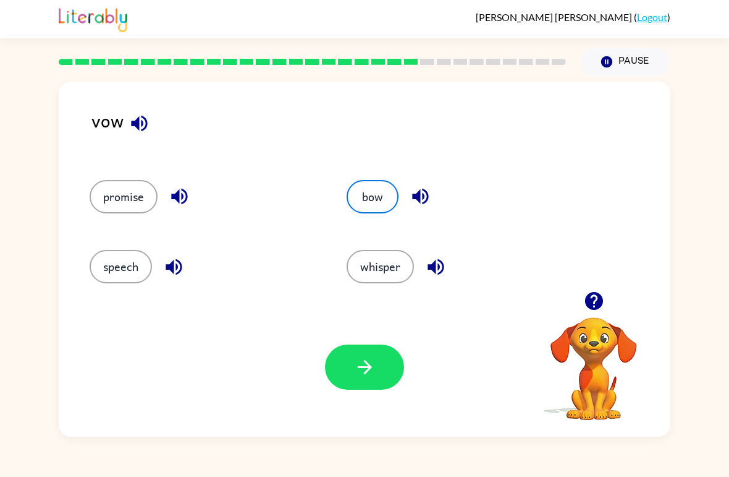
click at [372, 359] on icon "button" at bounding box center [365, 367] width 22 height 22
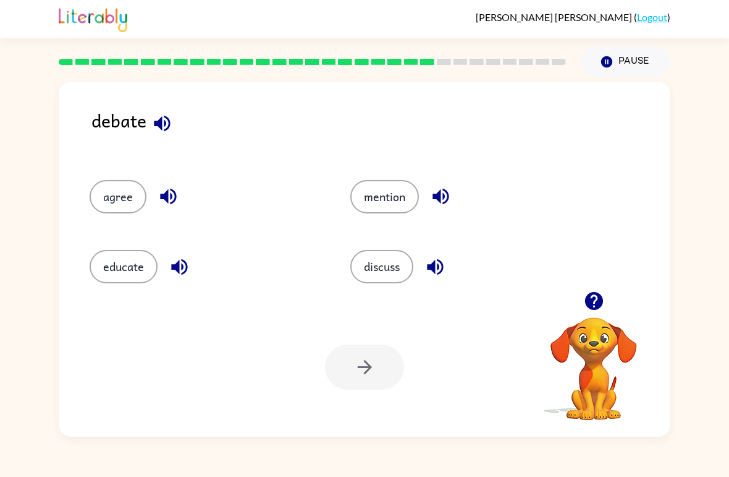
click at [381, 195] on button "mention" at bounding box center [384, 196] width 69 height 33
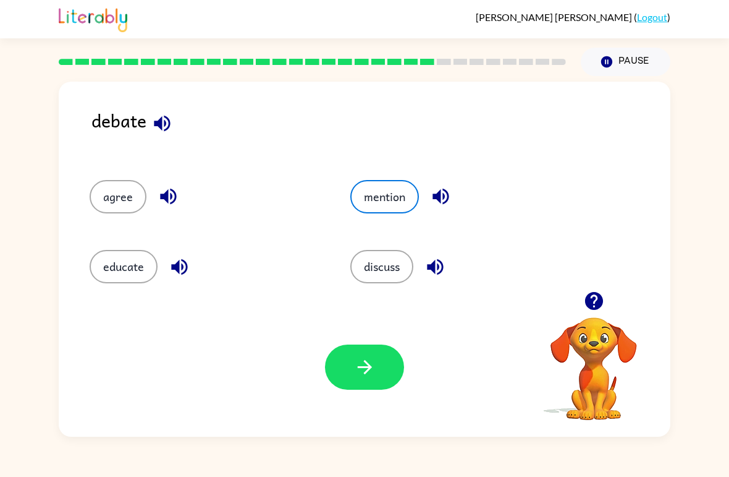
click at [100, 195] on button "agree" at bounding box center [118, 196] width 57 height 33
click at [362, 363] on icon "button" at bounding box center [365, 367] width 22 height 22
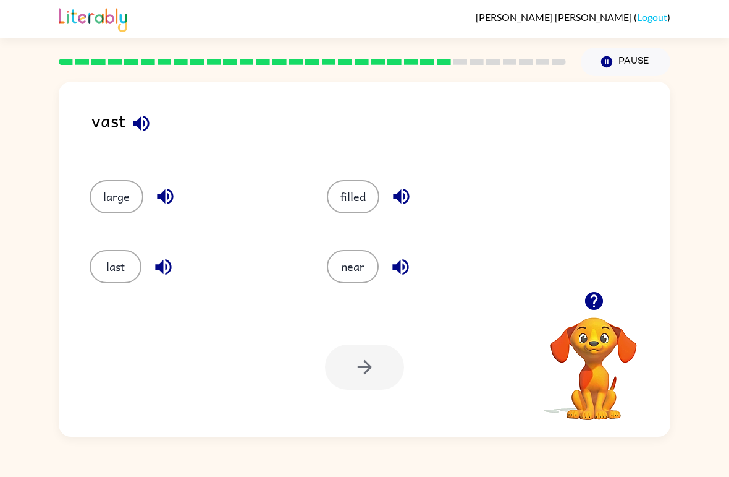
click at [105, 259] on button "last" at bounding box center [116, 266] width 52 height 33
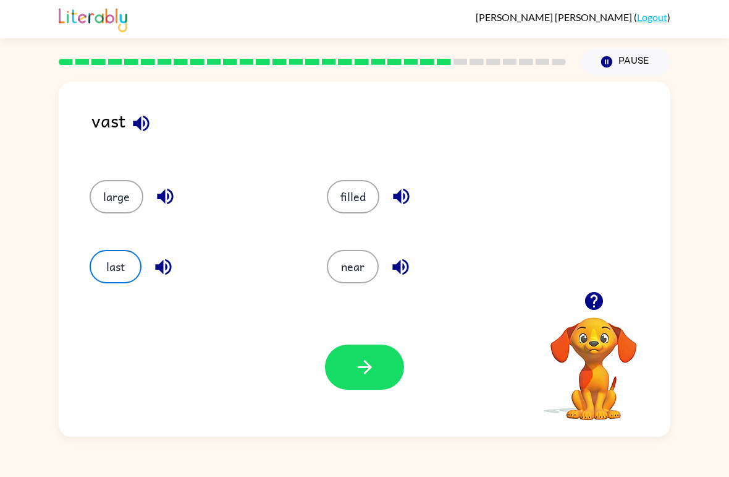
click at [338, 405] on div "Your browser must support playing .mp4 files to use Literably. Please try using…" at bounding box center [365, 366] width 612 height 139
click at [365, 379] on button "button" at bounding box center [364, 366] width 79 height 45
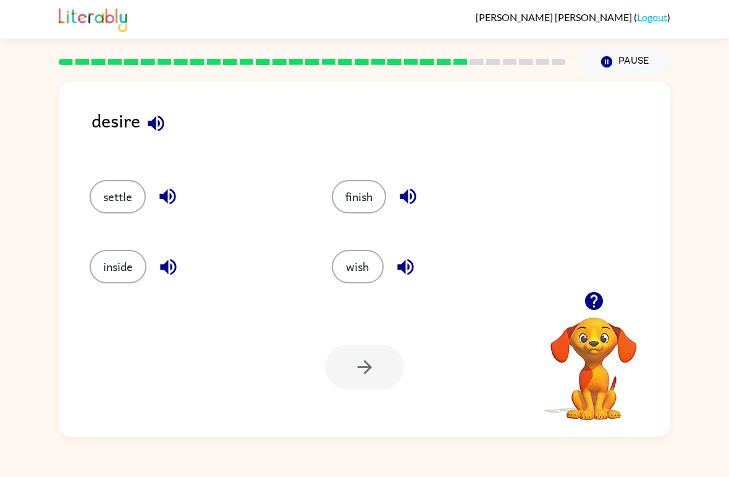
click at [102, 198] on button "settle" at bounding box center [118, 196] width 56 height 33
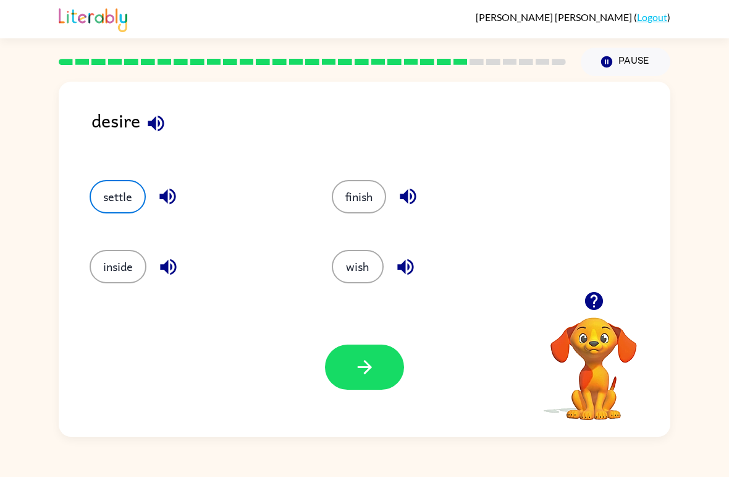
click at [342, 378] on button "button" at bounding box center [364, 366] width 79 height 45
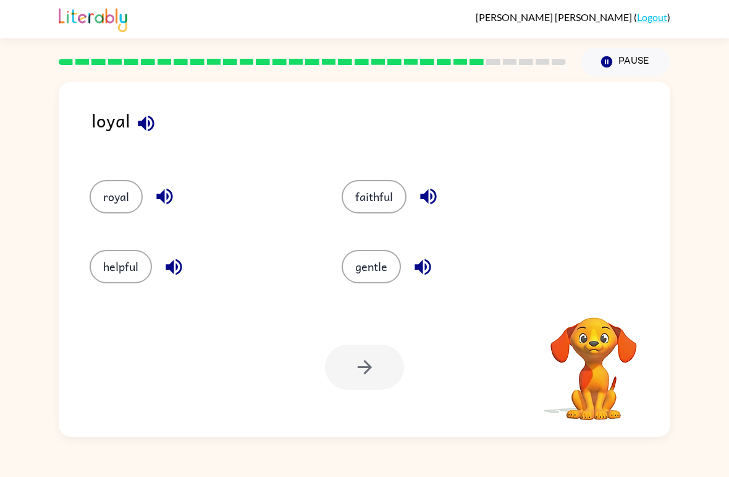
click at [111, 198] on button "royal" at bounding box center [116, 196] width 53 height 33
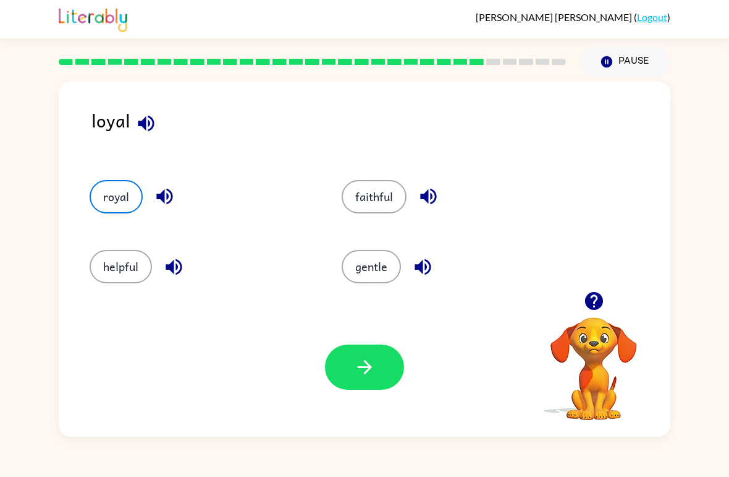
click at [352, 332] on div "Your browser must support playing .mp4 files to use Literably. Please try using…" at bounding box center [365, 366] width 612 height 139
click at [350, 368] on button "button" at bounding box center [364, 366] width 79 height 45
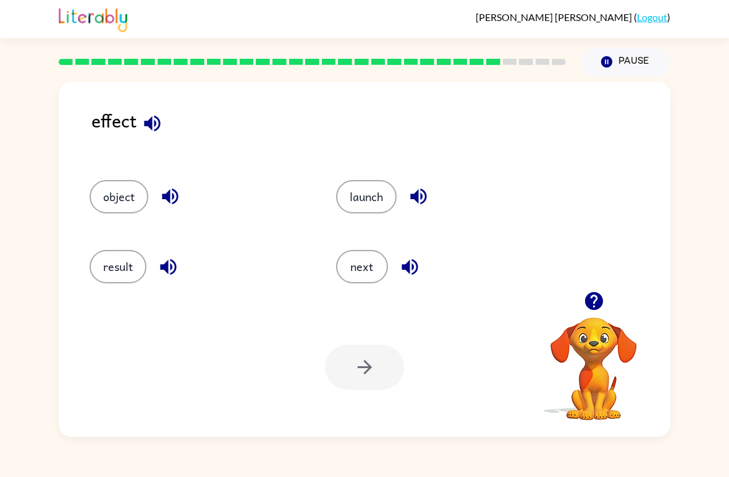
click at [114, 255] on button "result" at bounding box center [118, 266] width 57 height 33
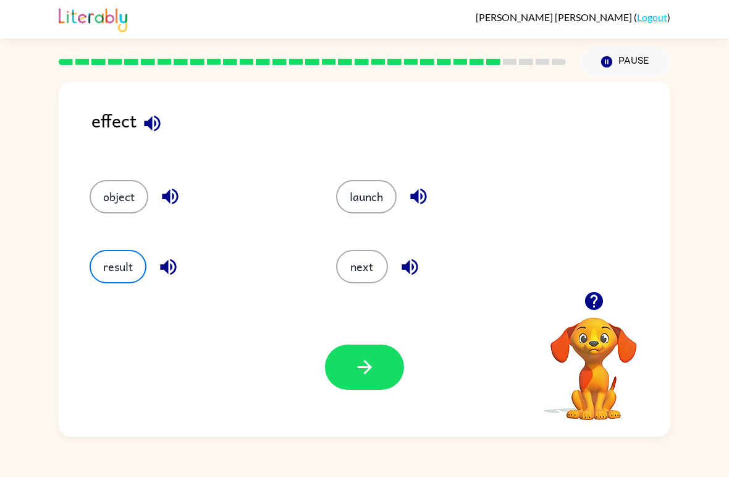
click at [407, 352] on div "Your browser must support playing .mp4 files to use Literably. Please try using…" at bounding box center [365, 366] width 612 height 139
click at [386, 371] on button "button" at bounding box center [364, 366] width 79 height 45
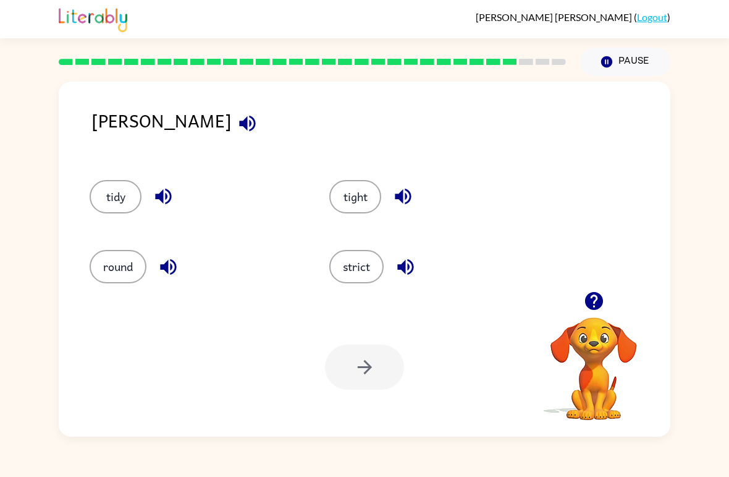
click at [112, 266] on button "round" at bounding box center [118, 266] width 57 height 33
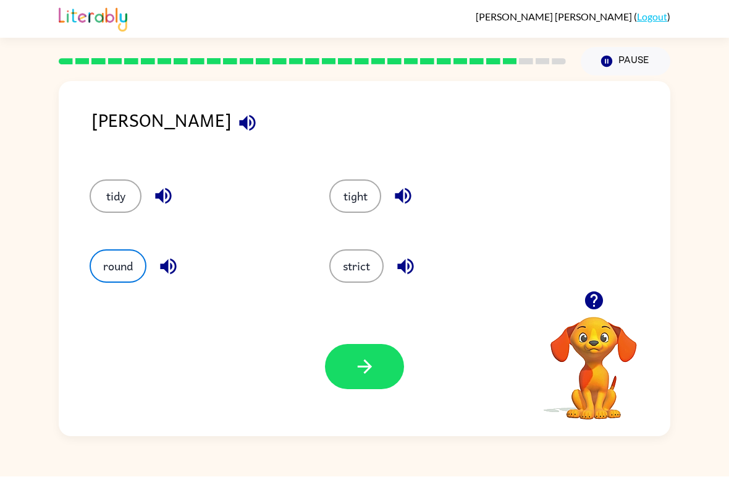
click at [355, 201] on button "tight" at bounding box center [355, 196] width 52 height 33
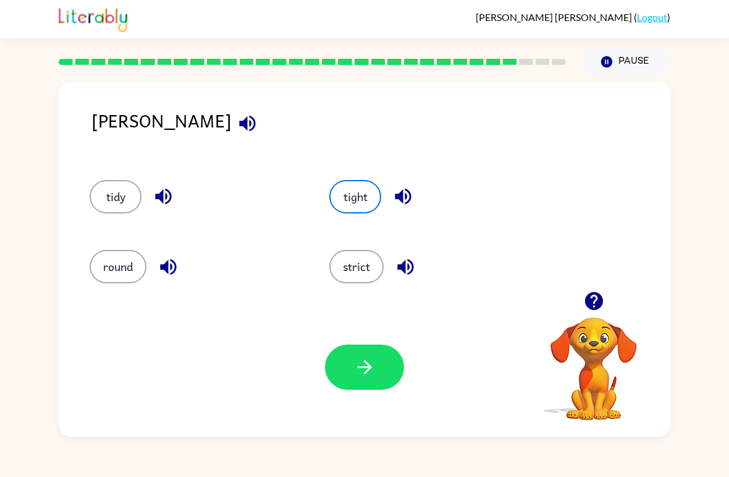
click at [110, 266] on button "round" at bounding box center [118, 266] width 57 height 33
click at [375, 381] on button "button" at bounding box center [364, 366] width 79 height 45
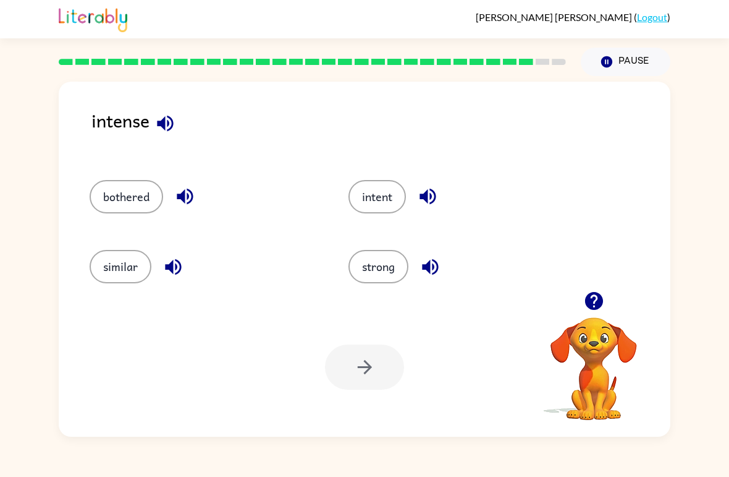
click at [396, 256] on button "strong" at bounding box center [379, 266] width 60 height 33
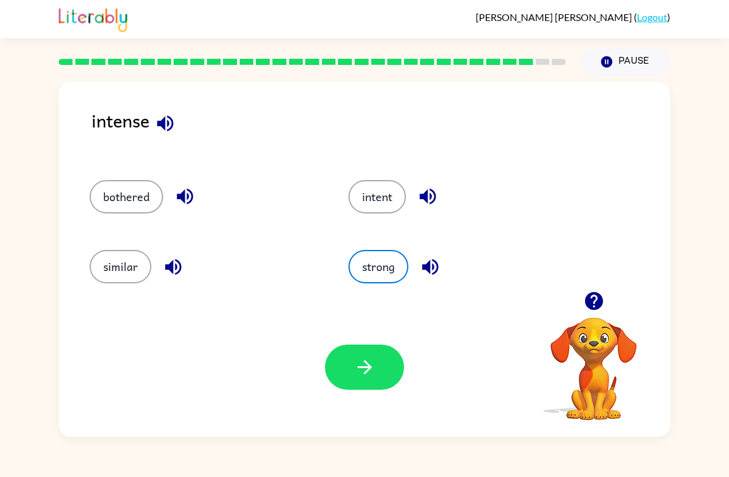
click at [357, 371] on icon "button" at bounding box center [365, 367] width 22 height 22
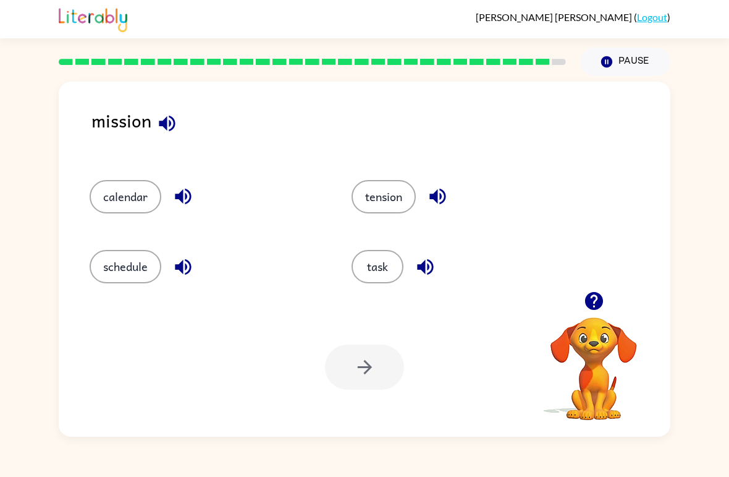
click at [606, 370] on video "Your browser must support playing .mp4 files to use Literably. Please try using…" at bounding box center [594, 360] width 124 height 124
click at [388, 261] on button "task" at bounding box center [378, 266] width 52 height 33
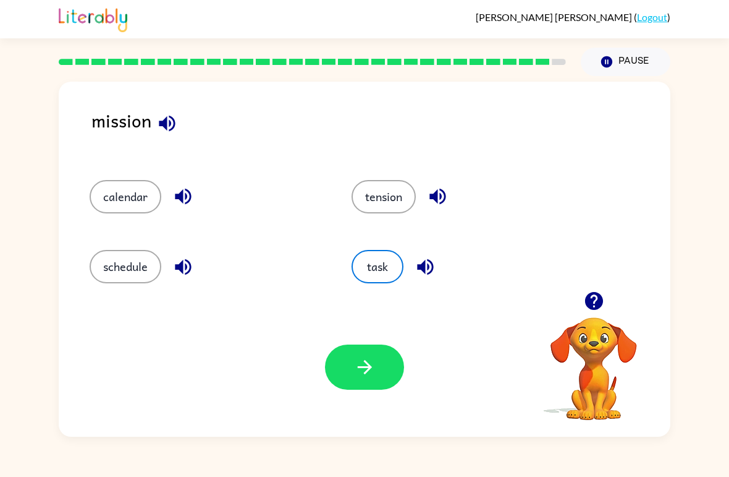
click at [388, 383] on button "button" at bounding box center [364, 366] width 79 height 45
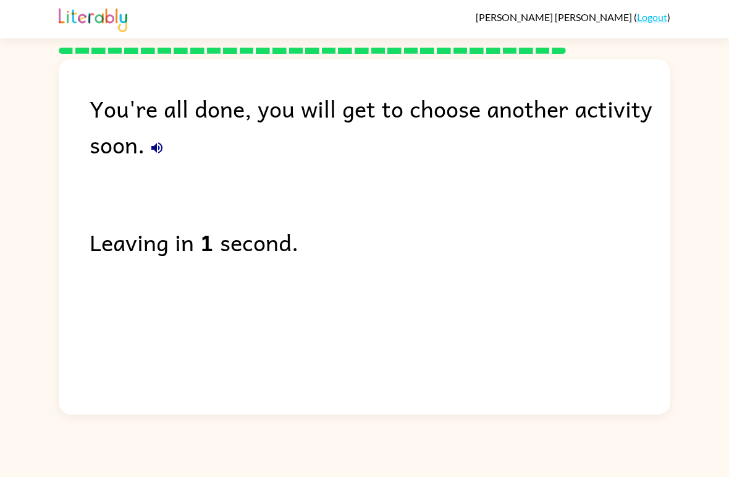
click at [593, 306] on div "You're all done, you will get to choose another activity soon. Leaving in 1 sec…" at bounding box center [365, 233] width 612 height 349
